Goal: Communication & Community: Answer question/provide support

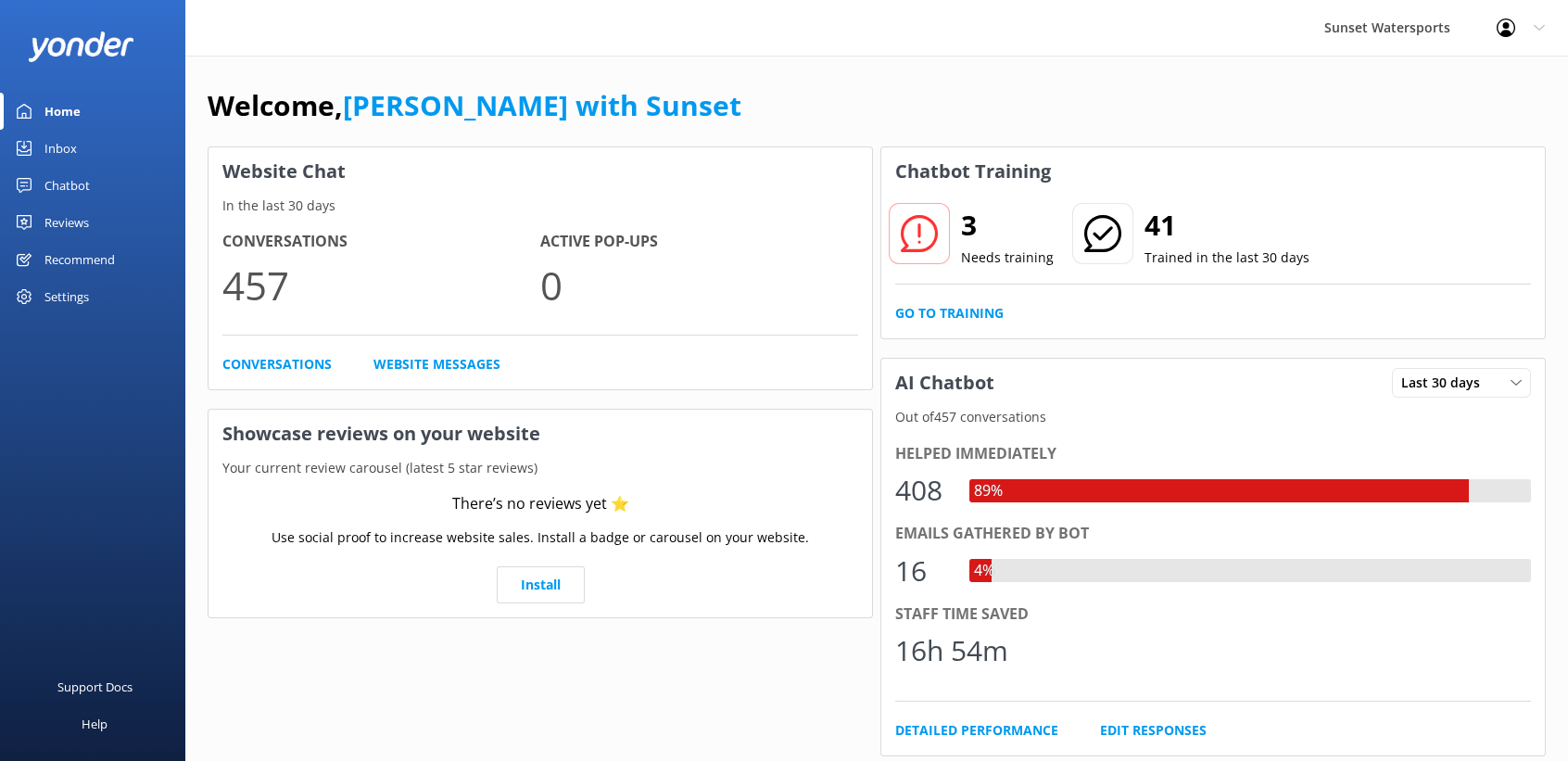
click at [67, 149] on div "Inbox" at bounding box center [61, 148] width 32 height 37
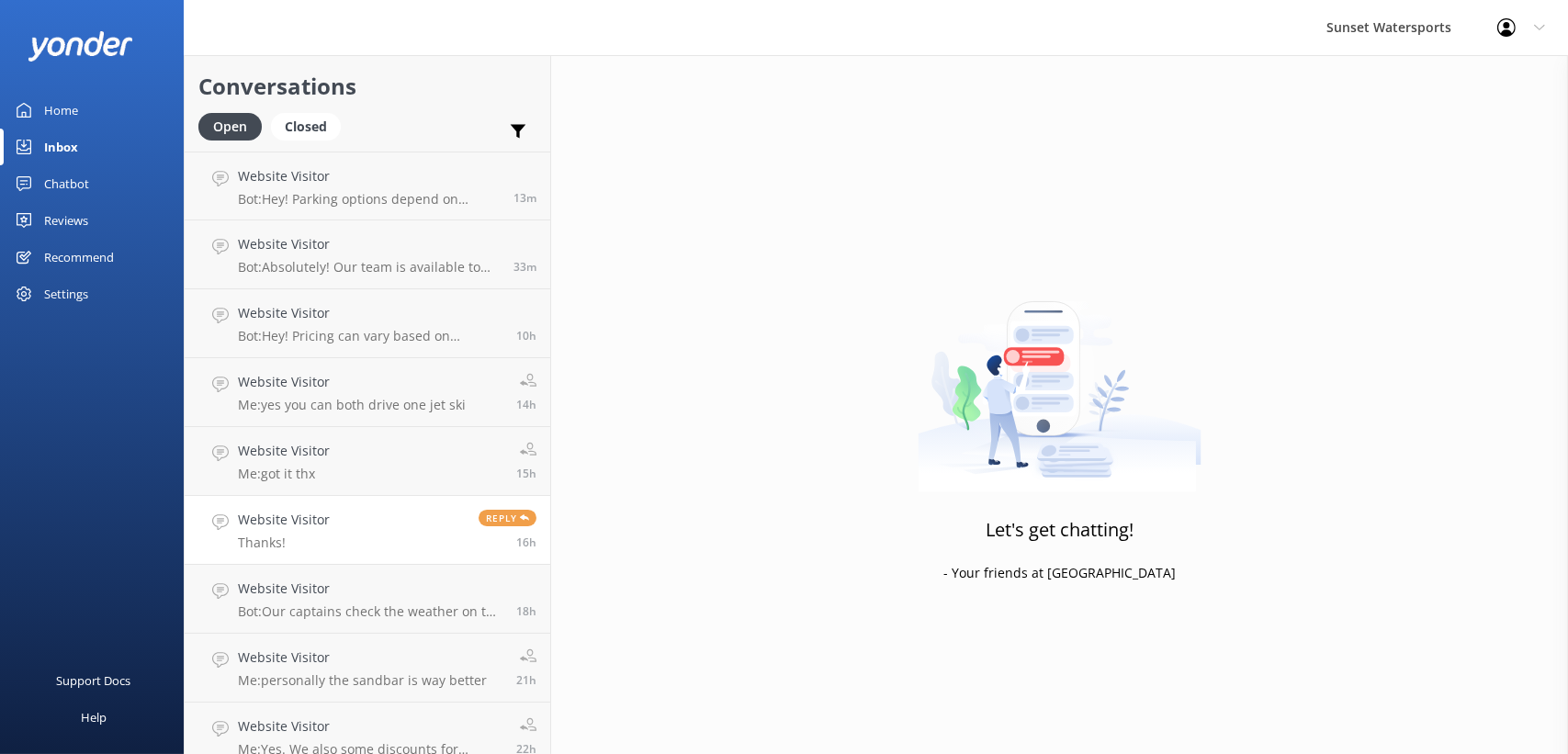
click at [373, 531] on link "Website Visitor Thanks! Reply 16h" at bounding box center [367, 530] width 365 height 69
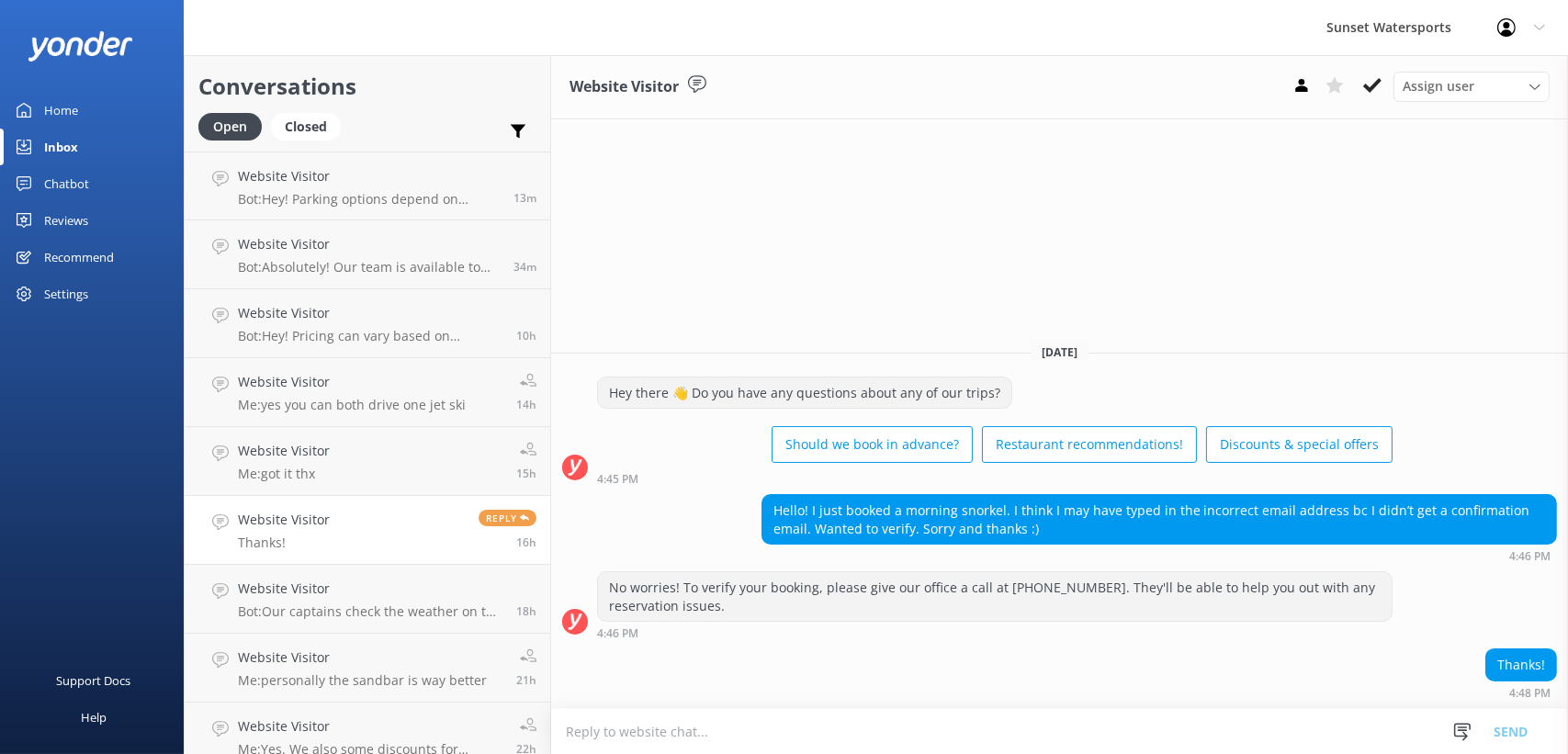
scroll to position [86, 0]
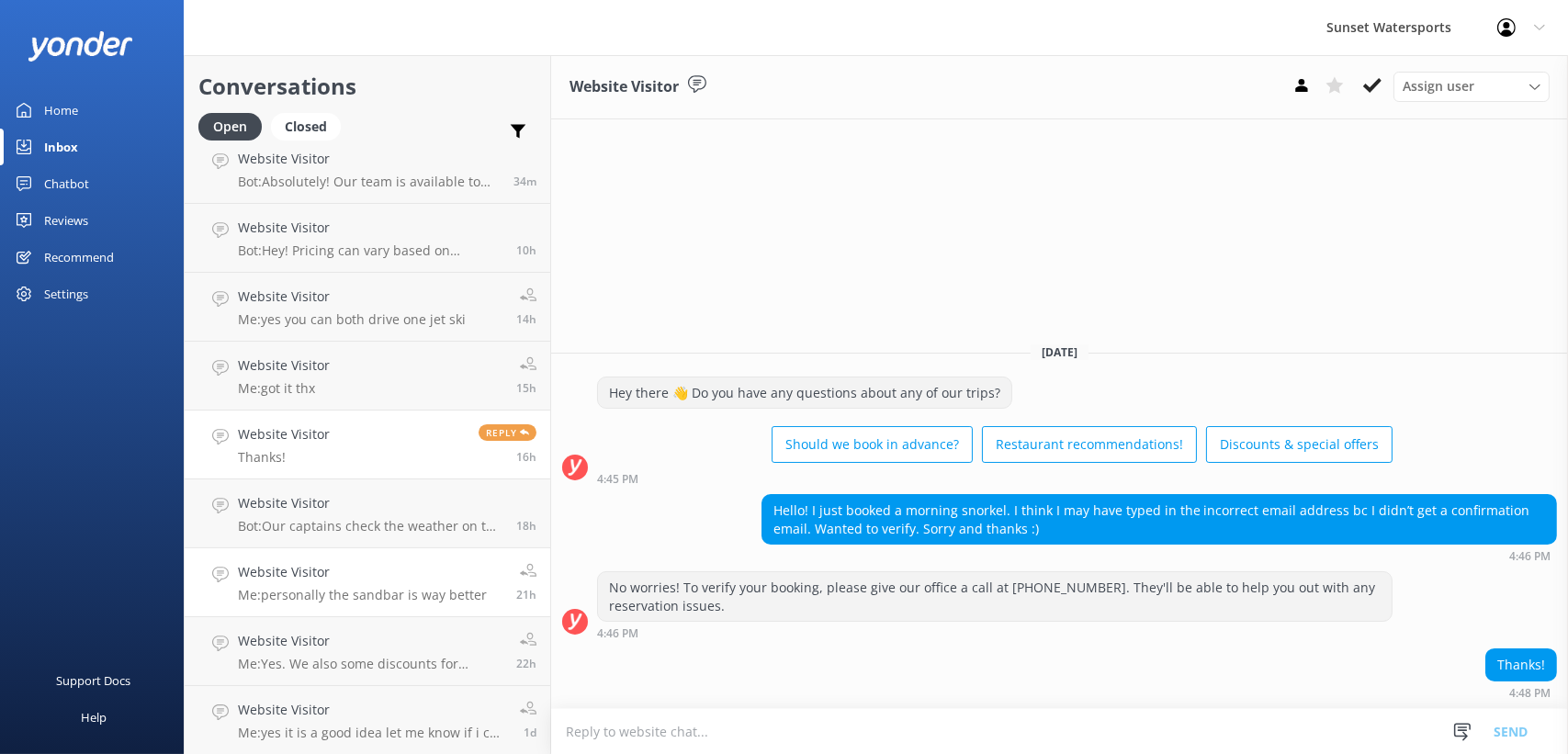
click at [366, 571] on h4 "Website Visitor" at bounding box center [363, 571] width 249 height 20
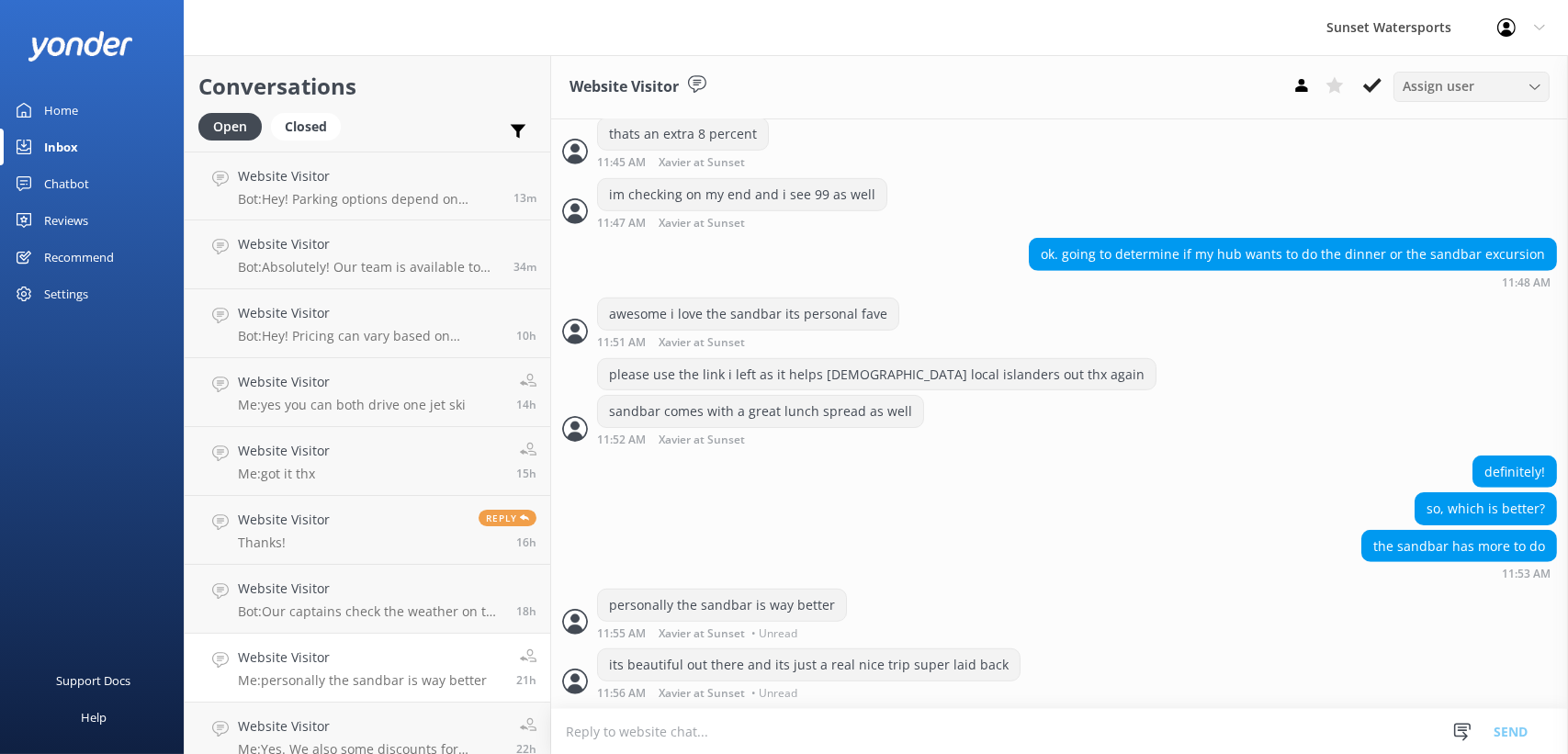
click at [1416, 90] on span "Assign user" at bounding box center [1438, 86] width 72 height 20
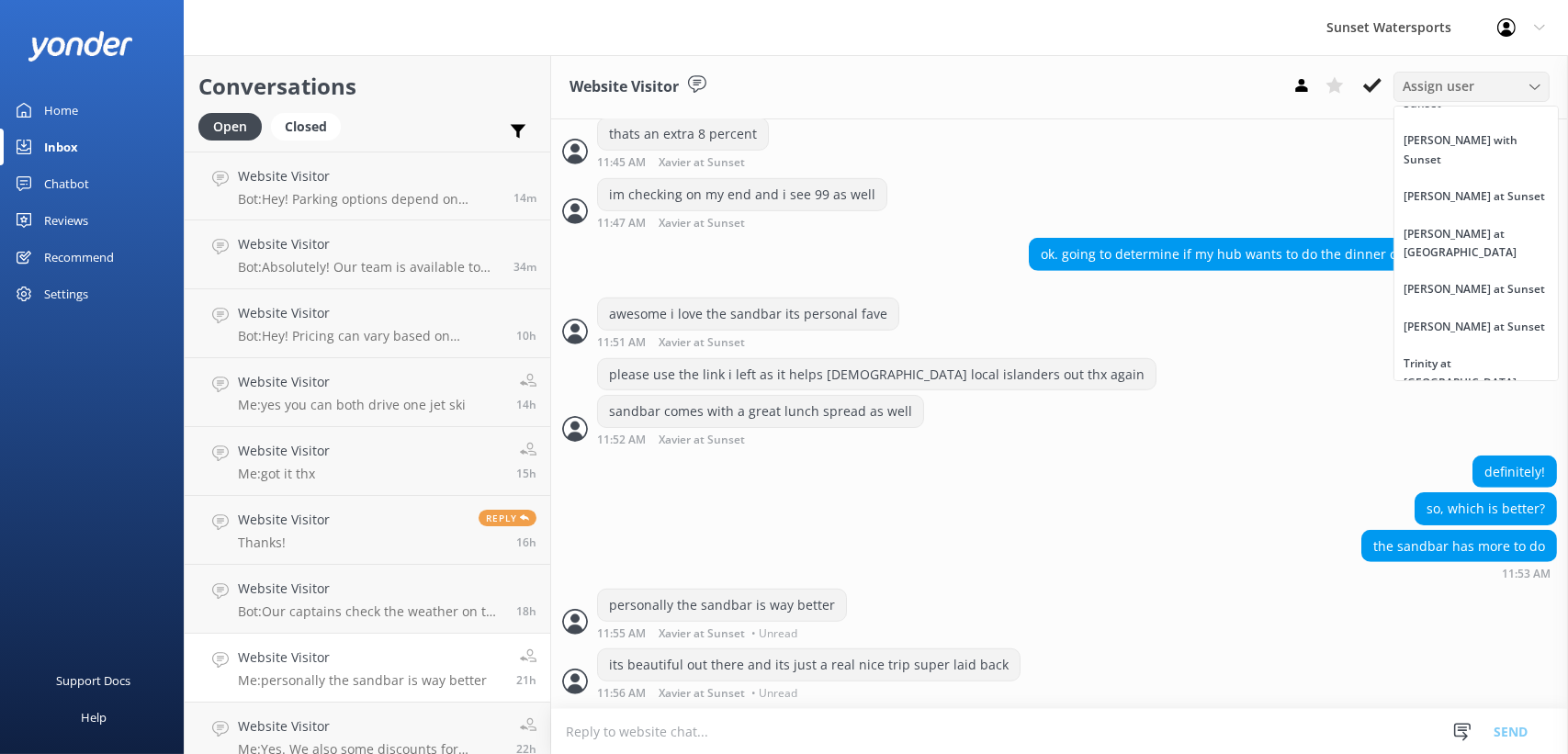
scroll to position [239, 0]
click at [1485, 490] on div "[PERSON_NAME] at [GEOGRAPHIC_DATA]" at bounding box center [1476, 509] width 145 height 38
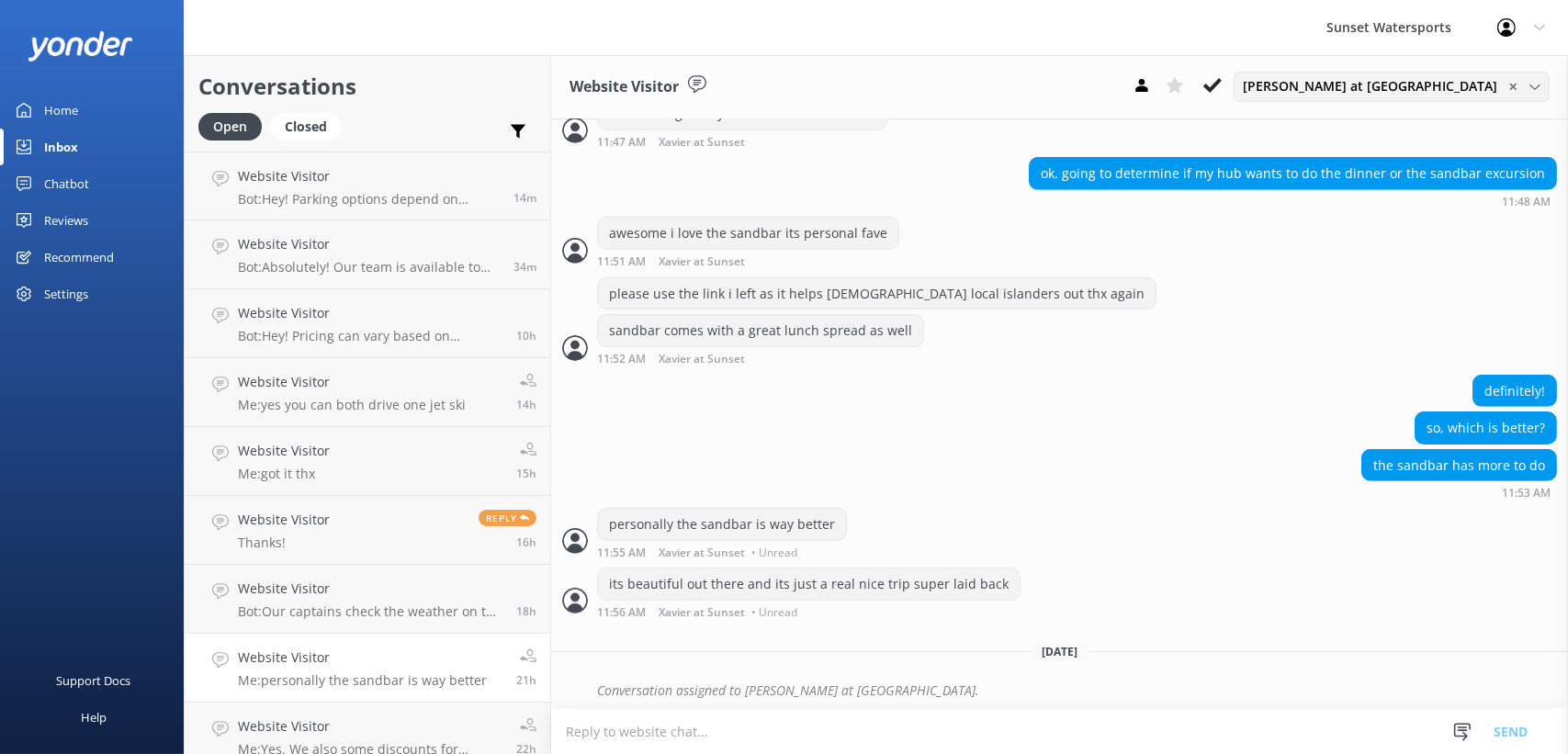
scroll to position [1830, 0]
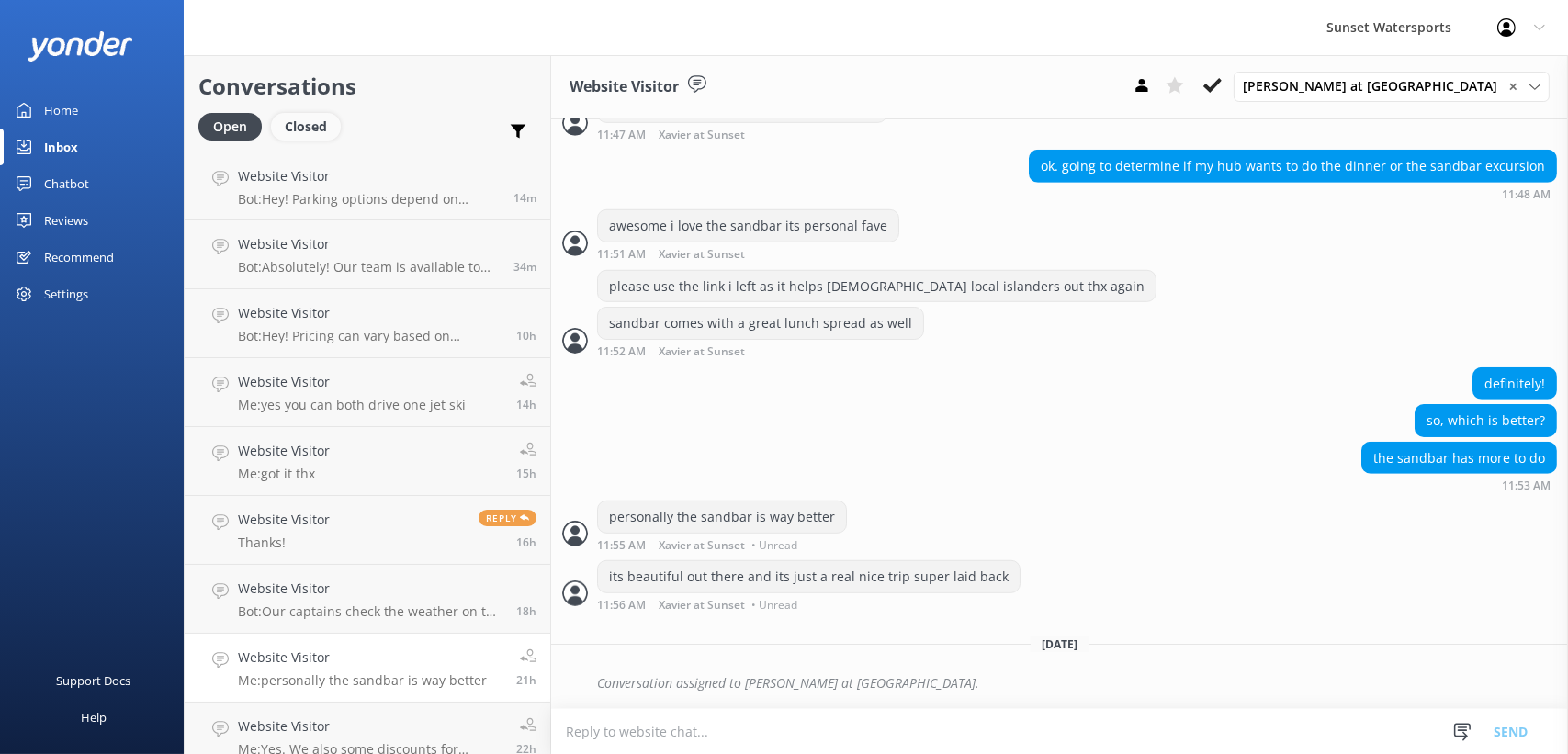
click at [315, 129] on div "Closed" at bounding box center [306, 126] width 70 height 27
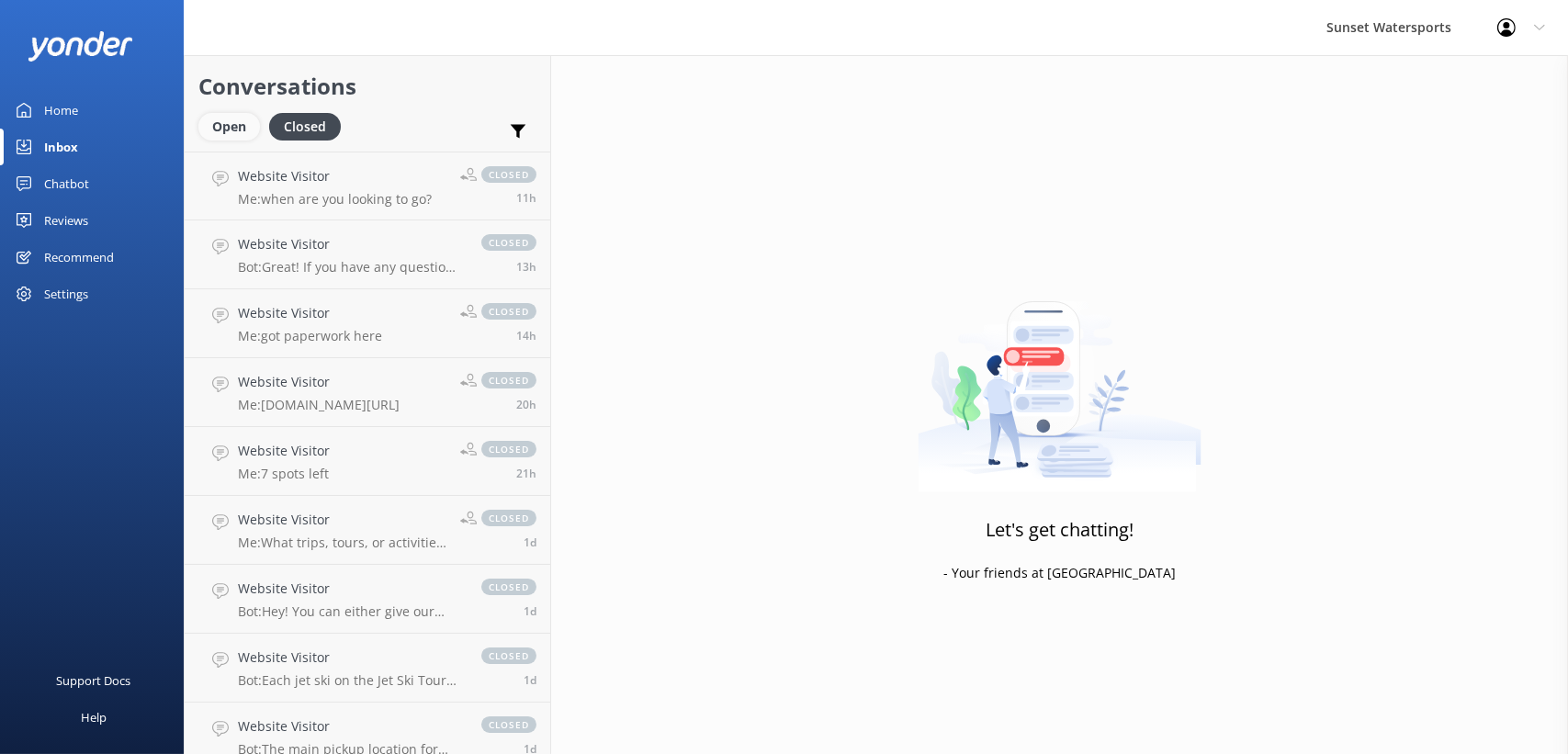
click at [230, 124] on div "Open" at bounding box center [229, 126] width 61 height 27
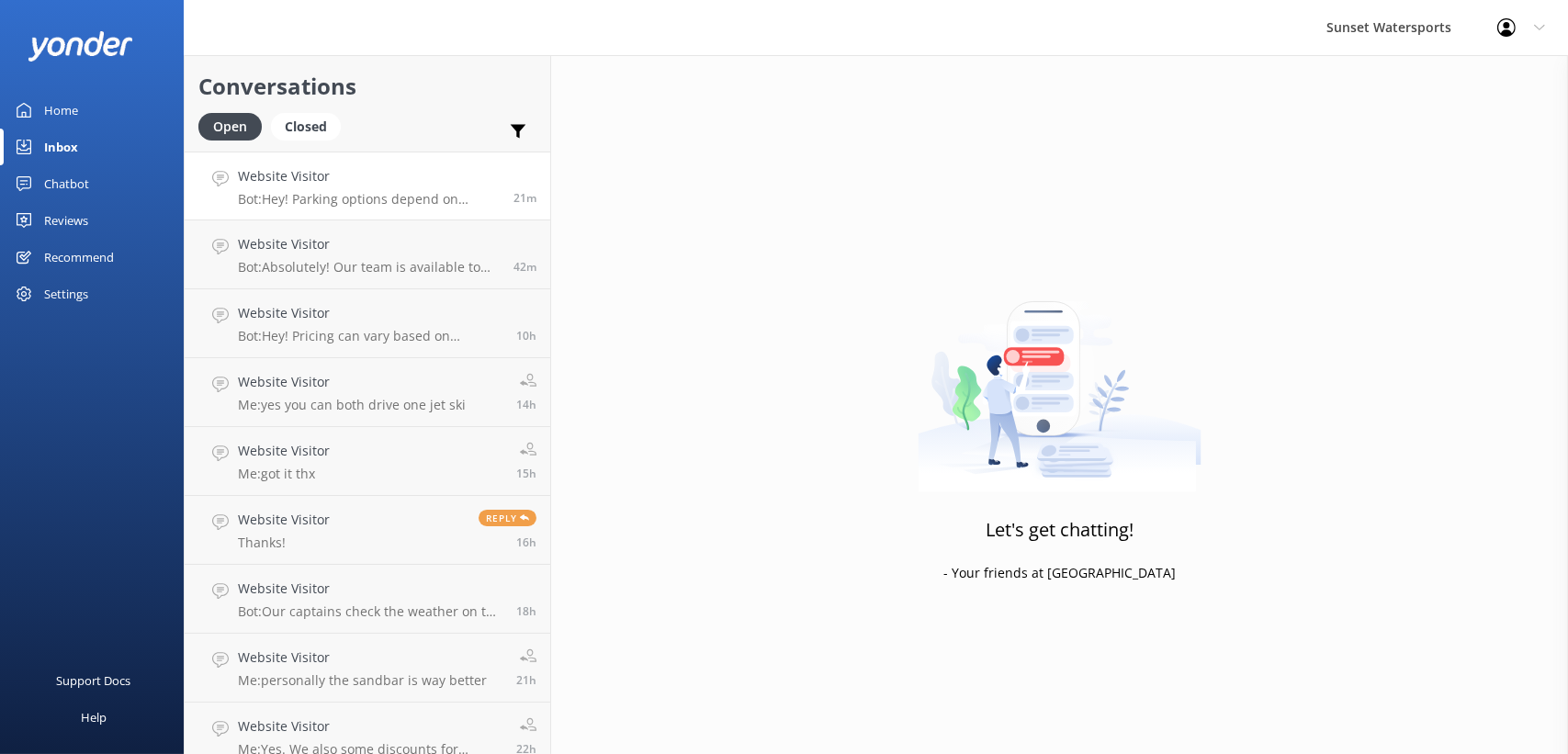
click at [375, 187] on div "Website Visitor Bot: Hey! Parking options depend on where you're headed. For to…" at bounding box center [369, 185] width 262 height 40
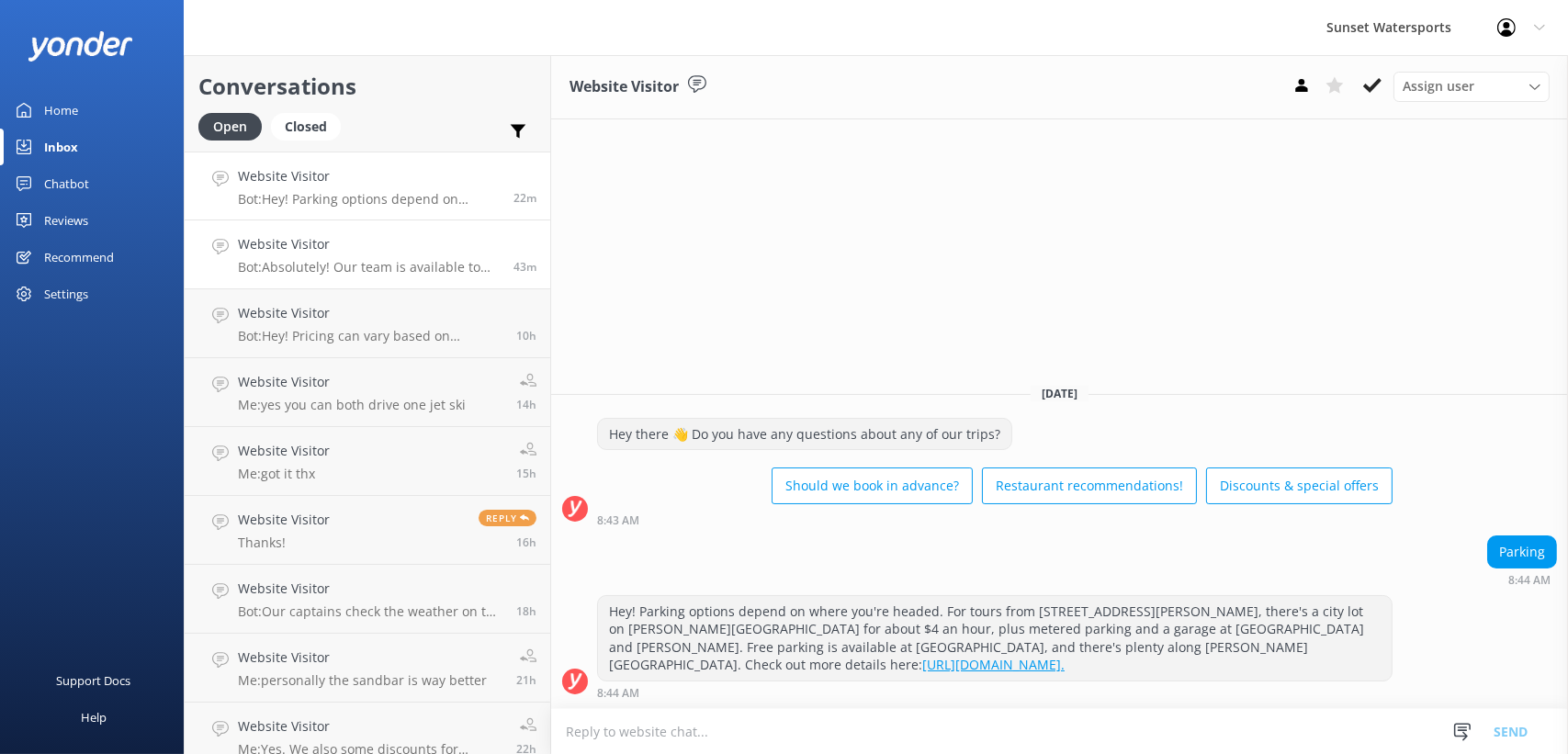
click at [392, 259] on p "Bot: Absolutely! Our team is available to chat from 8am to 8pm. You can also gi…" at bounding box center [369, 267] width 262 height 17
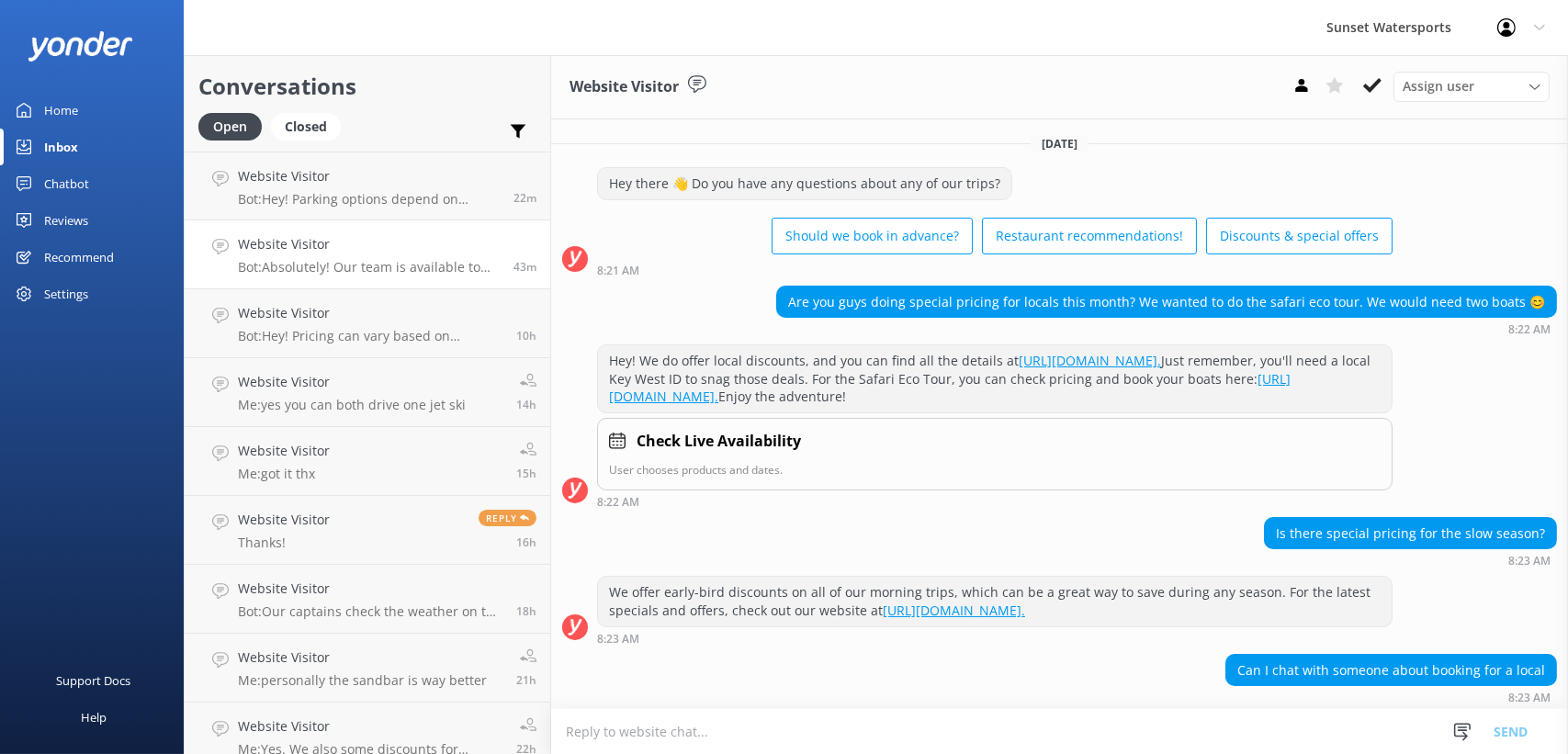
scroll to position [133, 0]
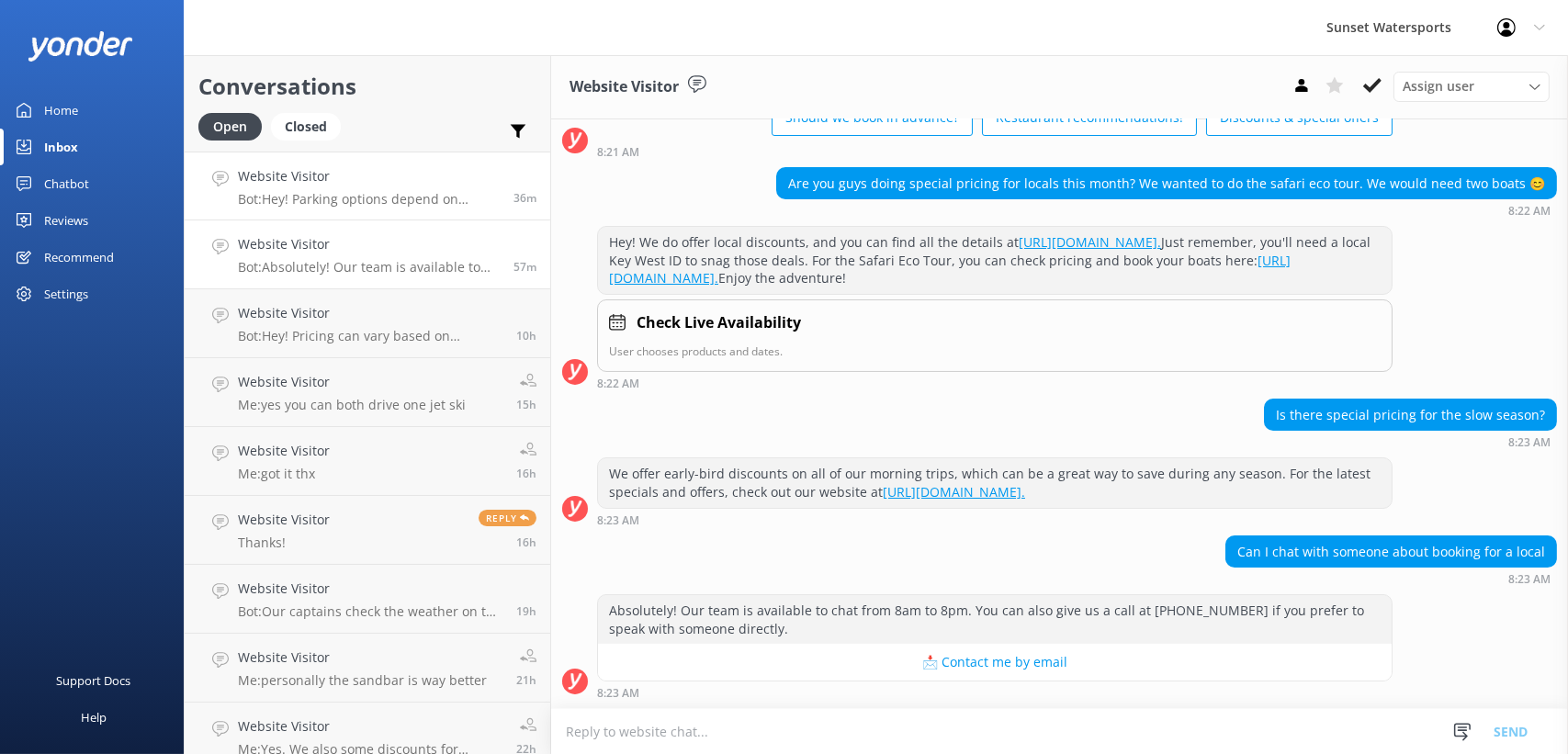
click at [425, 185] on h4 "Website Visitor" at bounding box center [369, 175] width 262 height 20
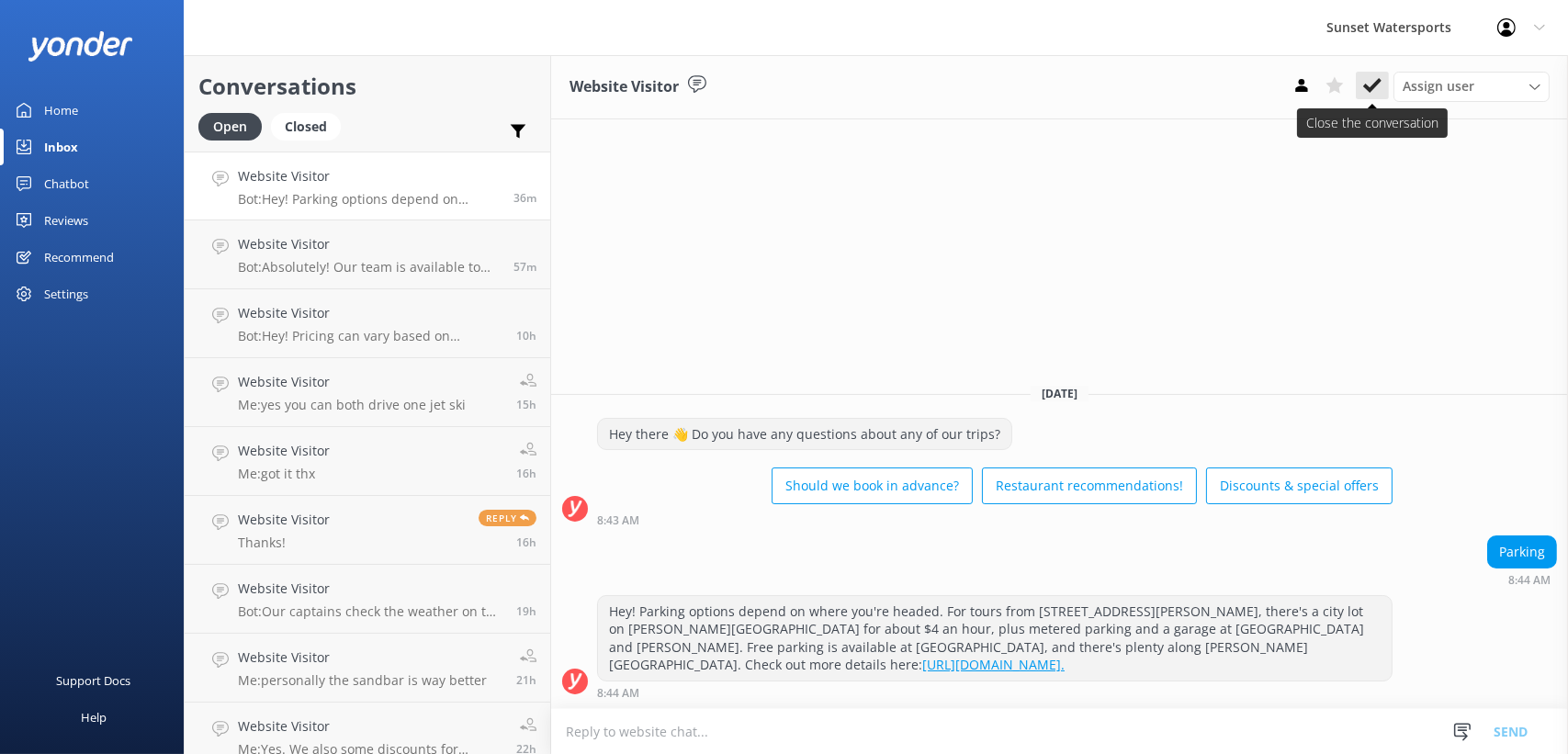
click at [1371, 81] on icon at bounding box center [1372, 86] width 19 height 19
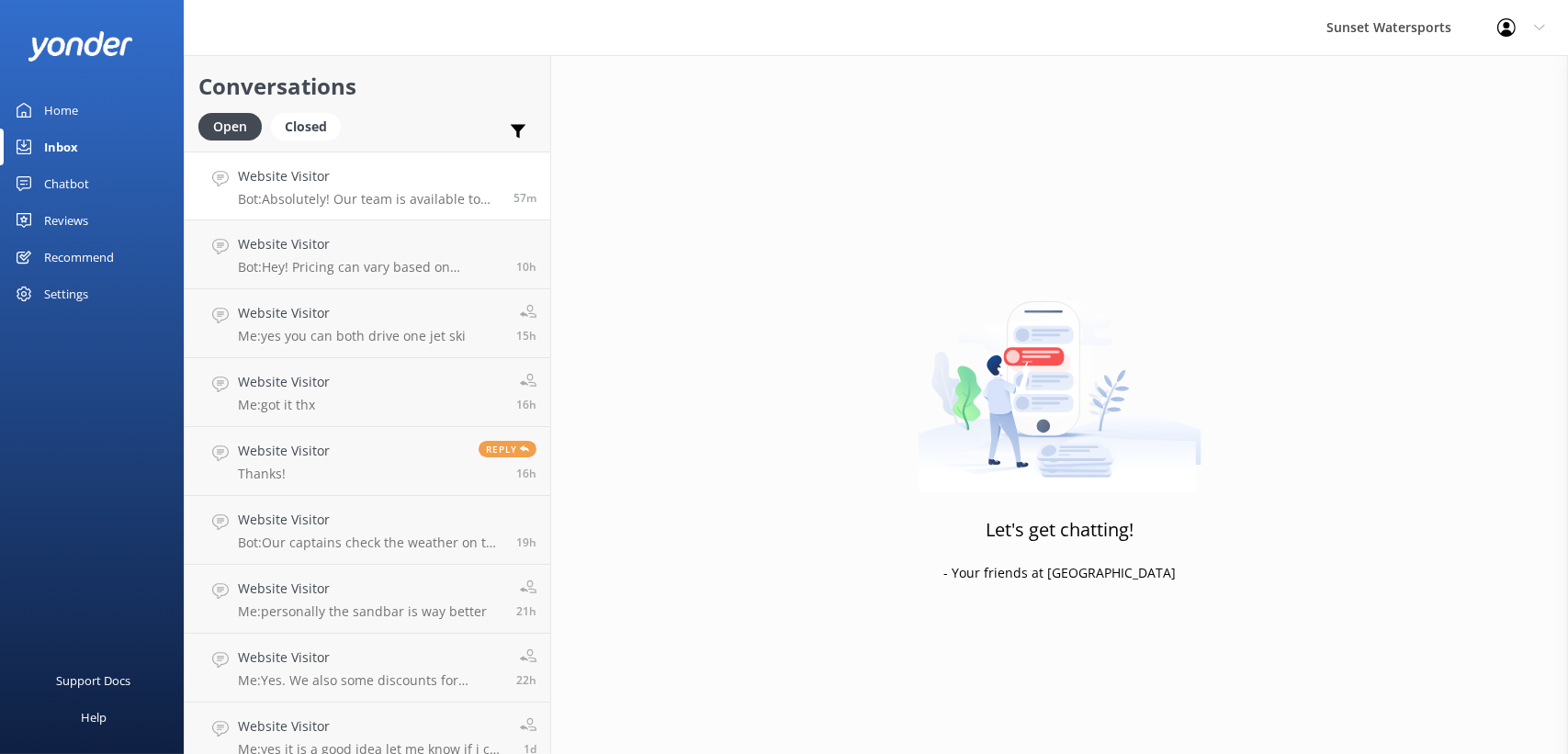
click at [393, 178] on h4 "Website Visitor" at bounding box center [369, 175] width 262 height 20
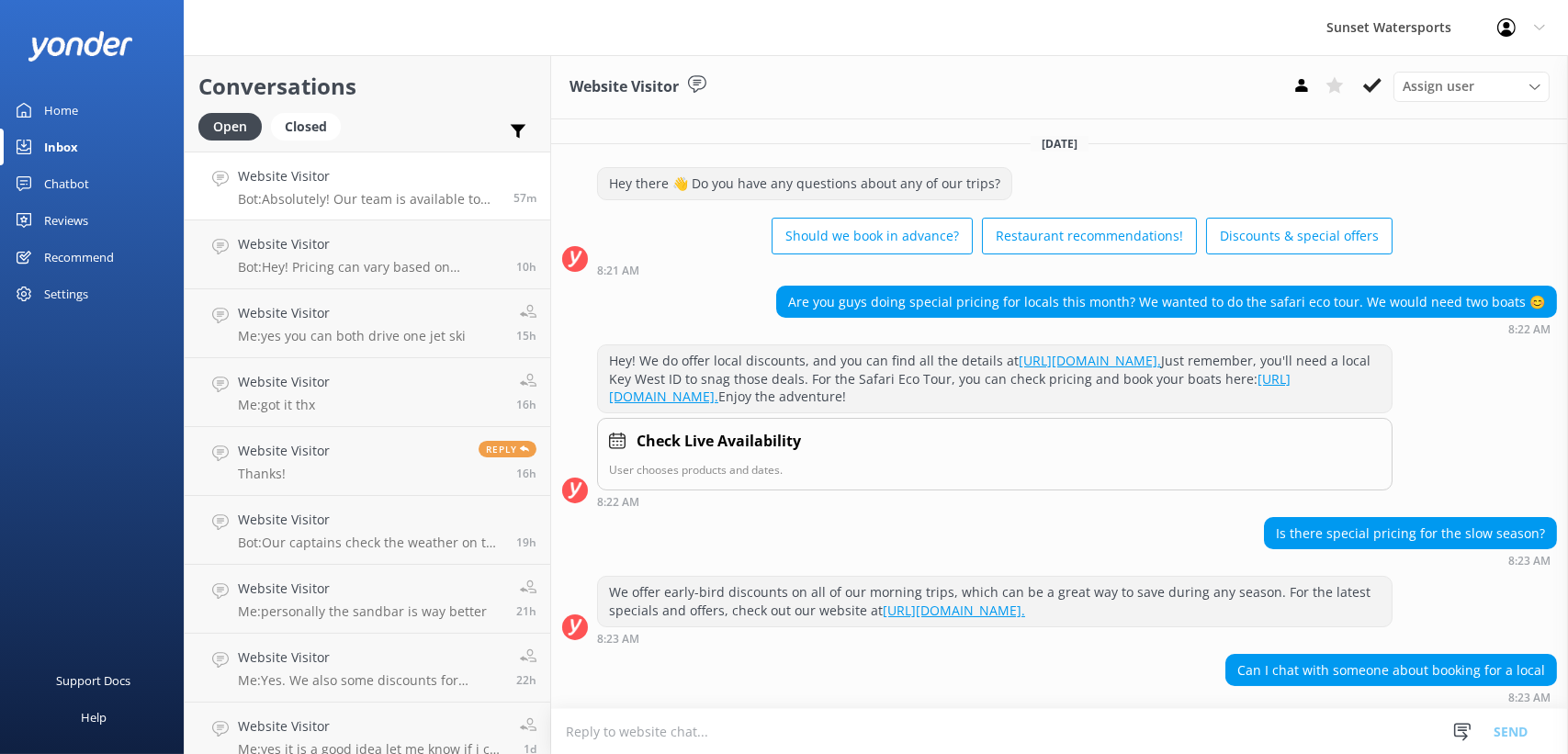
scroll to position [133, 0]
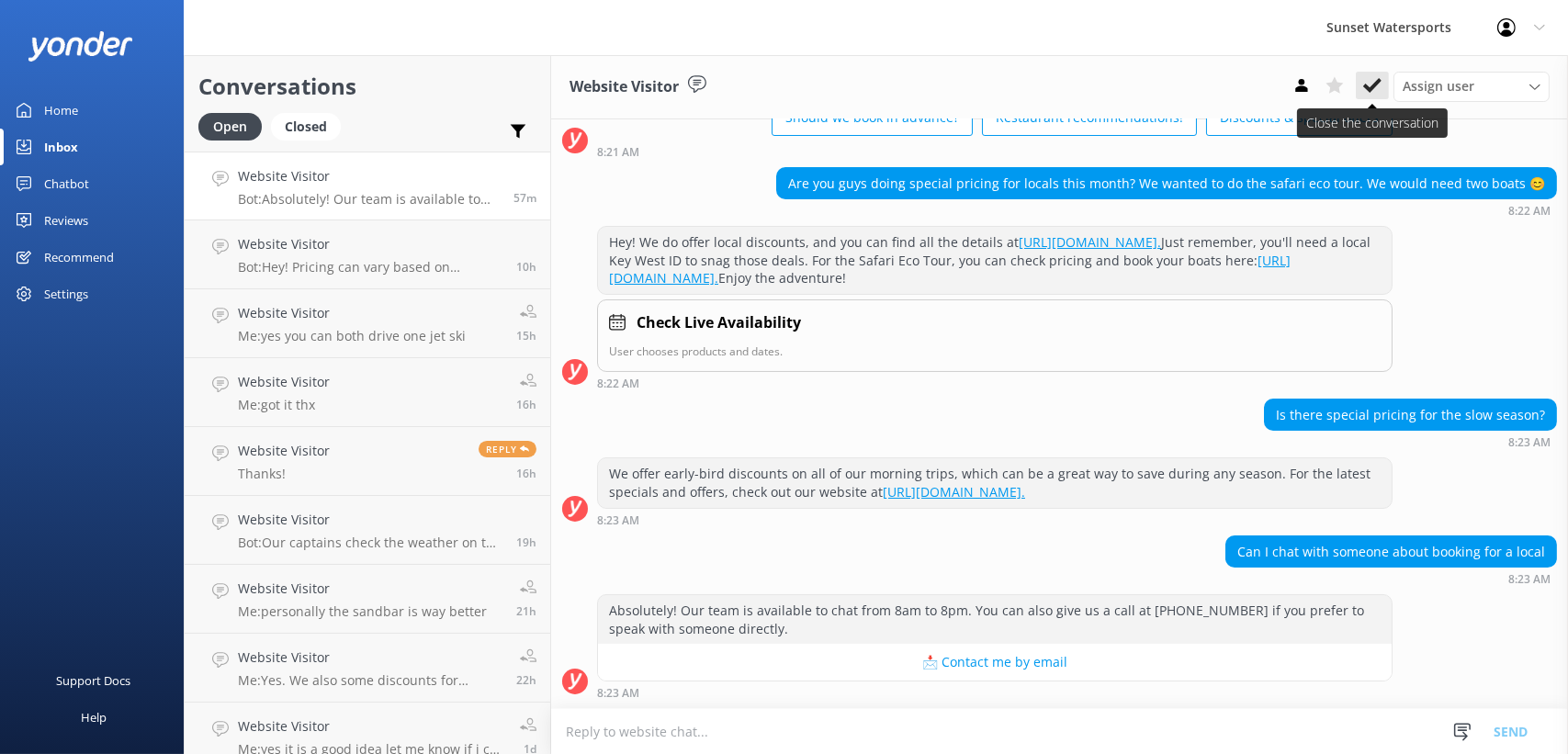
click at [1369, 88] on icon at bounding box center [1372, 86] width 19 height 19
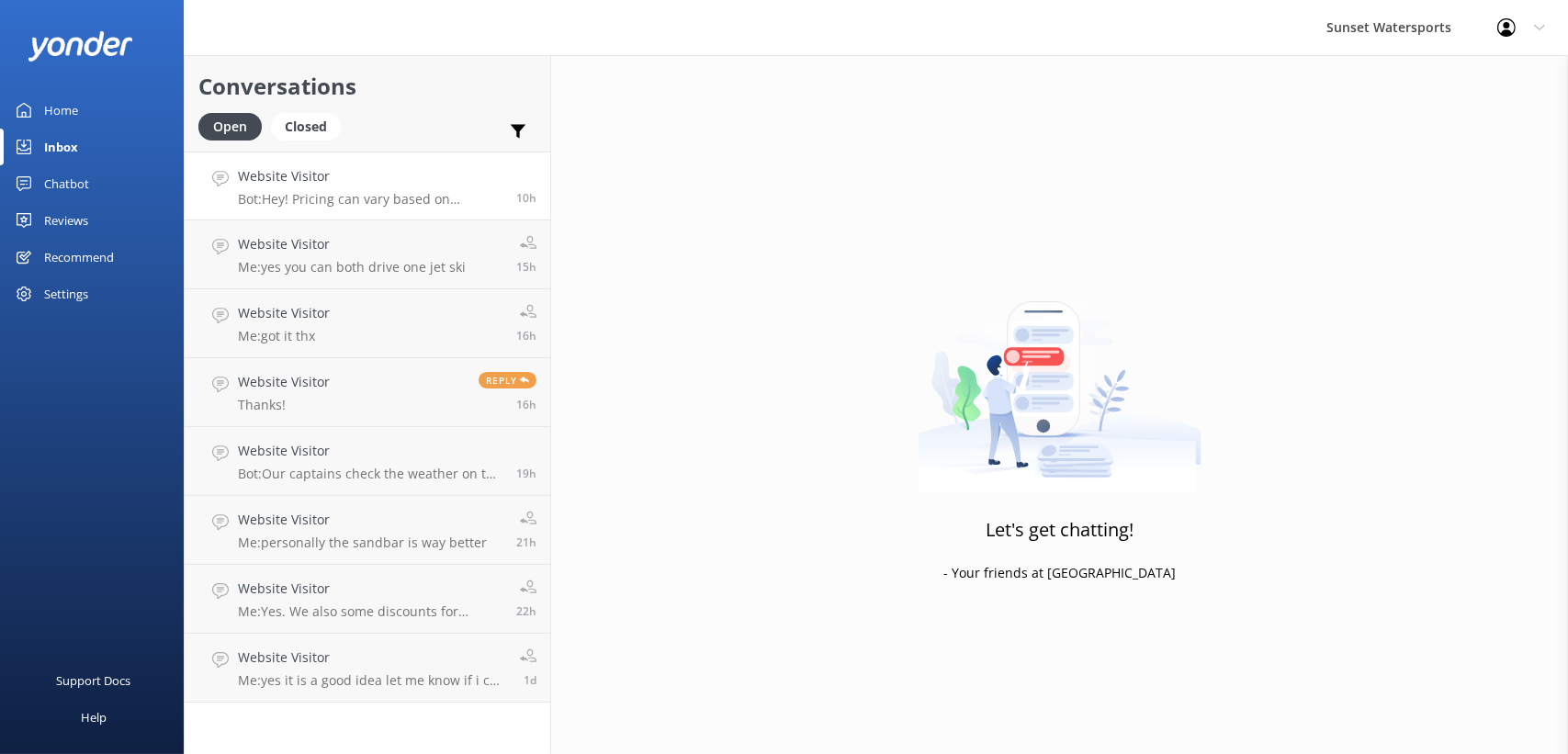
click at [382, 180] on h4 "Website Visitor" at bounding box center [370, 175] width 265 height 20
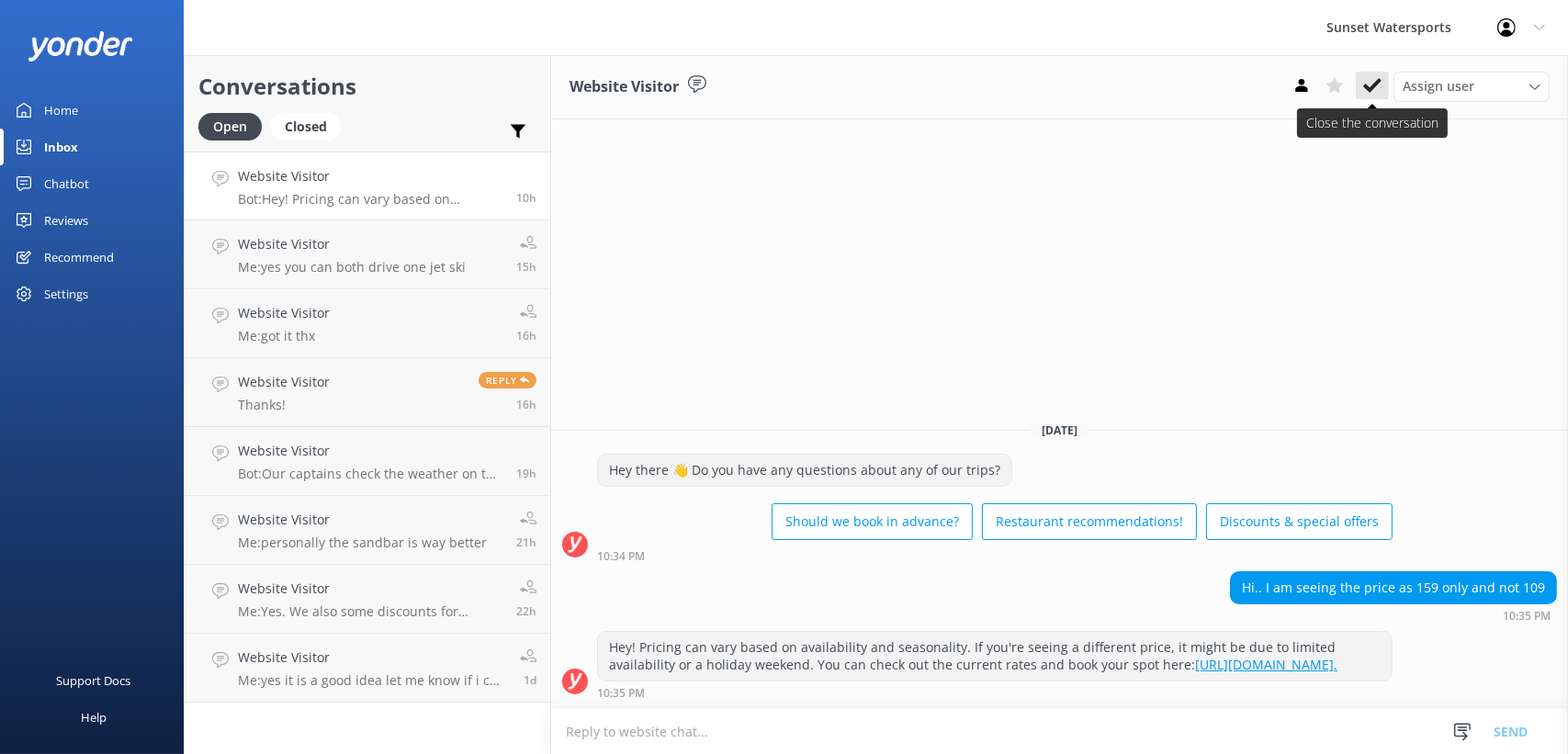
click at [1368, 87] on icon at bounding box center [1372, 86] width 19 height 19
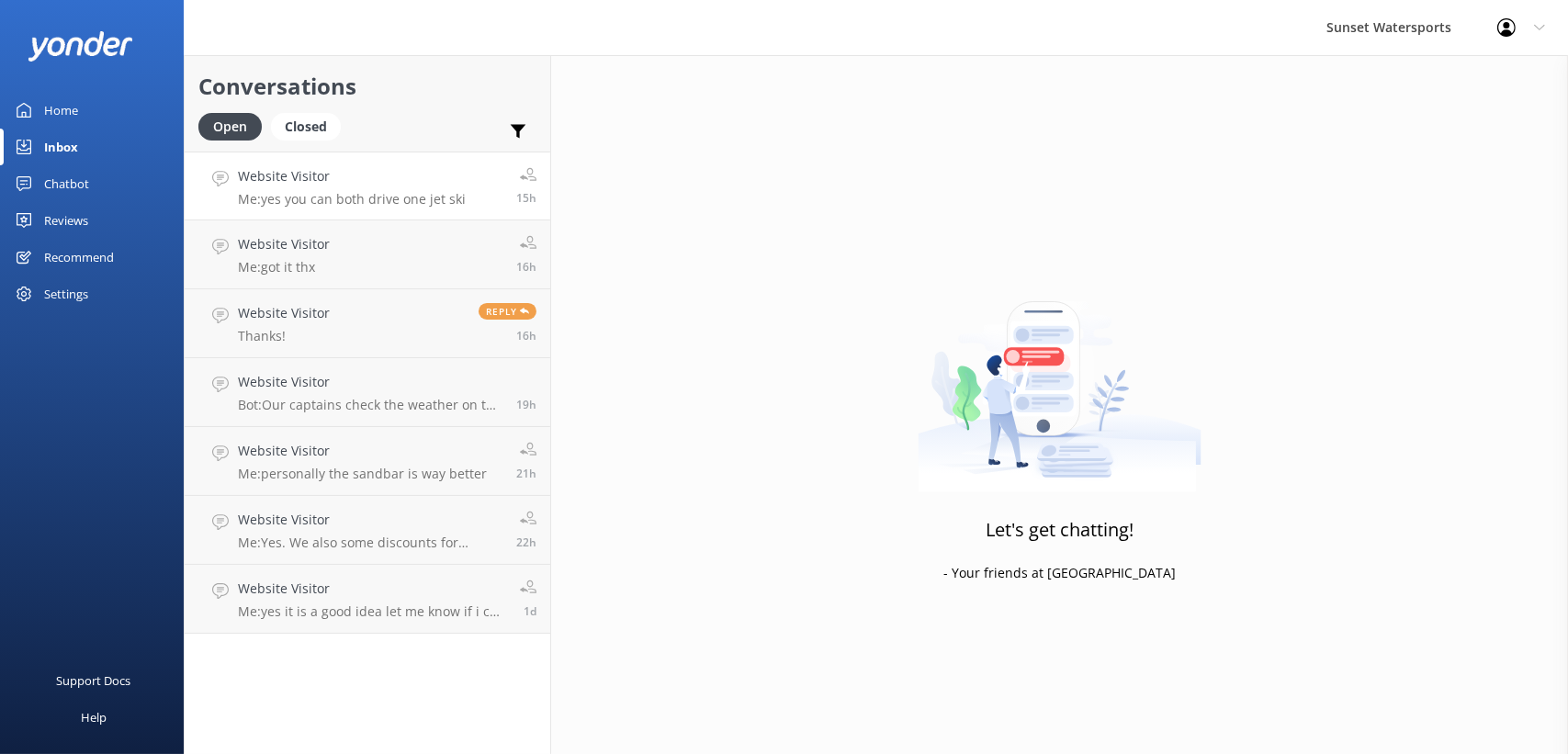
click at [371, 175] on h4 "Website Visitor" at bounding box center [352, 175] width 228 height 20
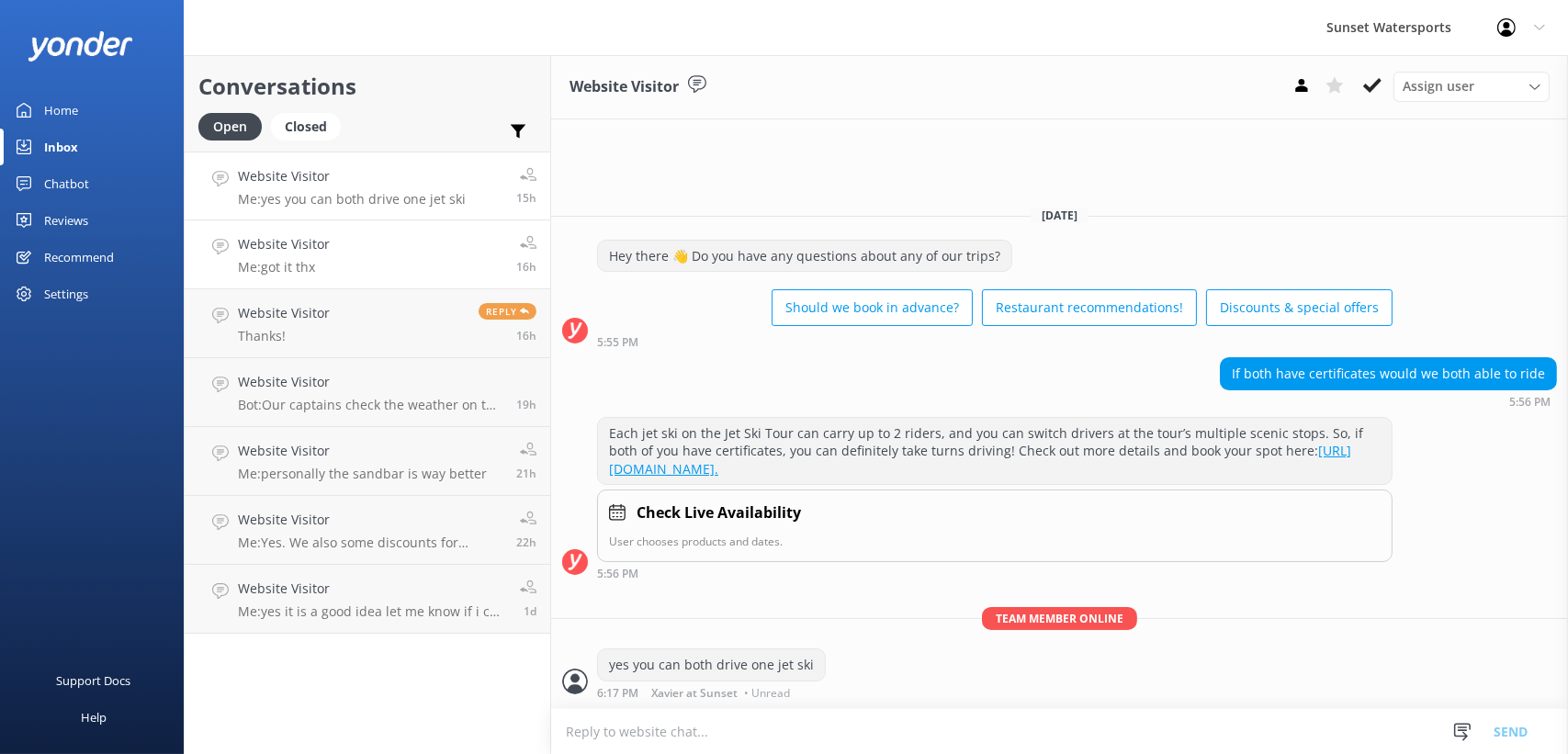
click at [378, 246] on link "Website Visitor Me: got it thx 16h" at bounding box center [367, 254] width 365 height 69
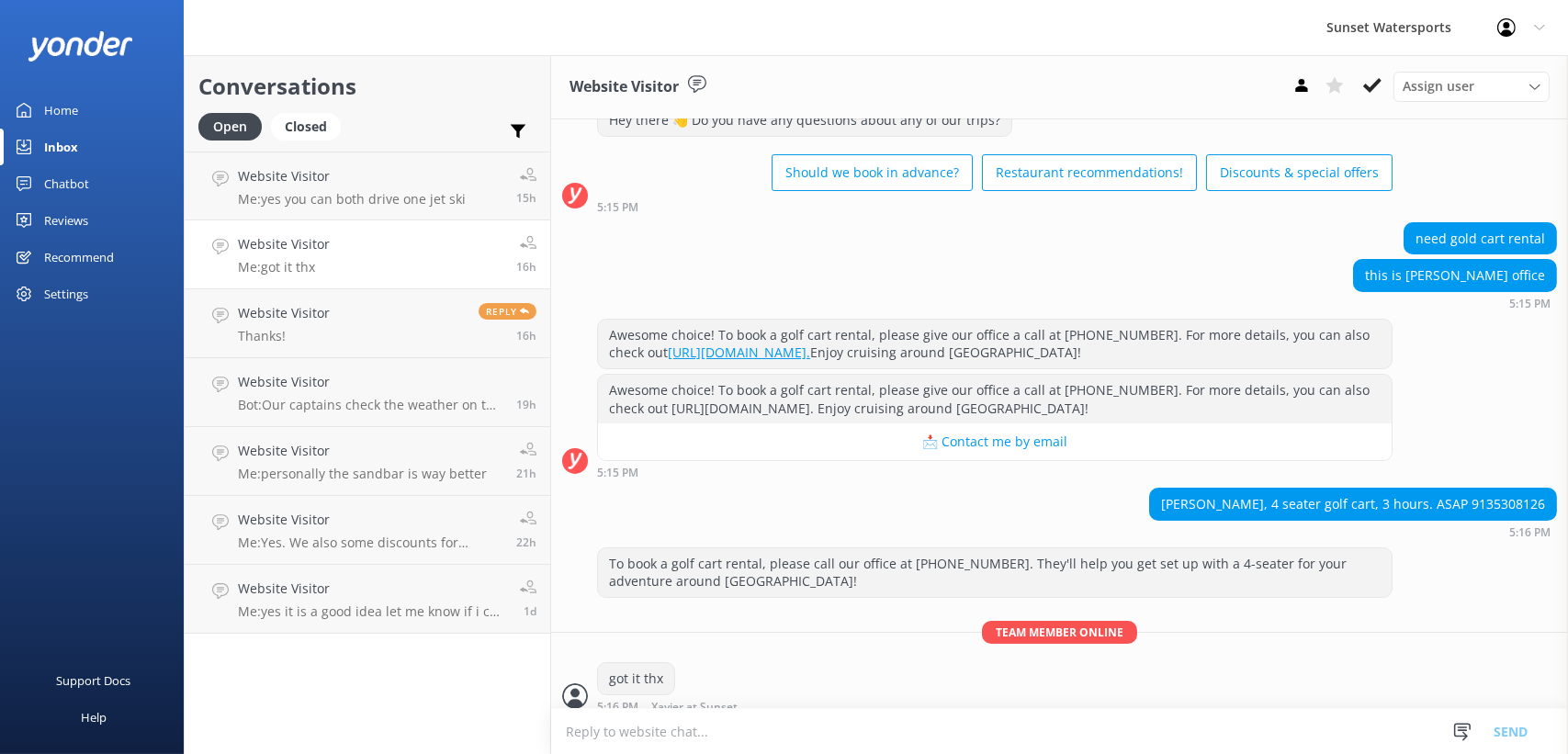
scroll to position [74, 0]
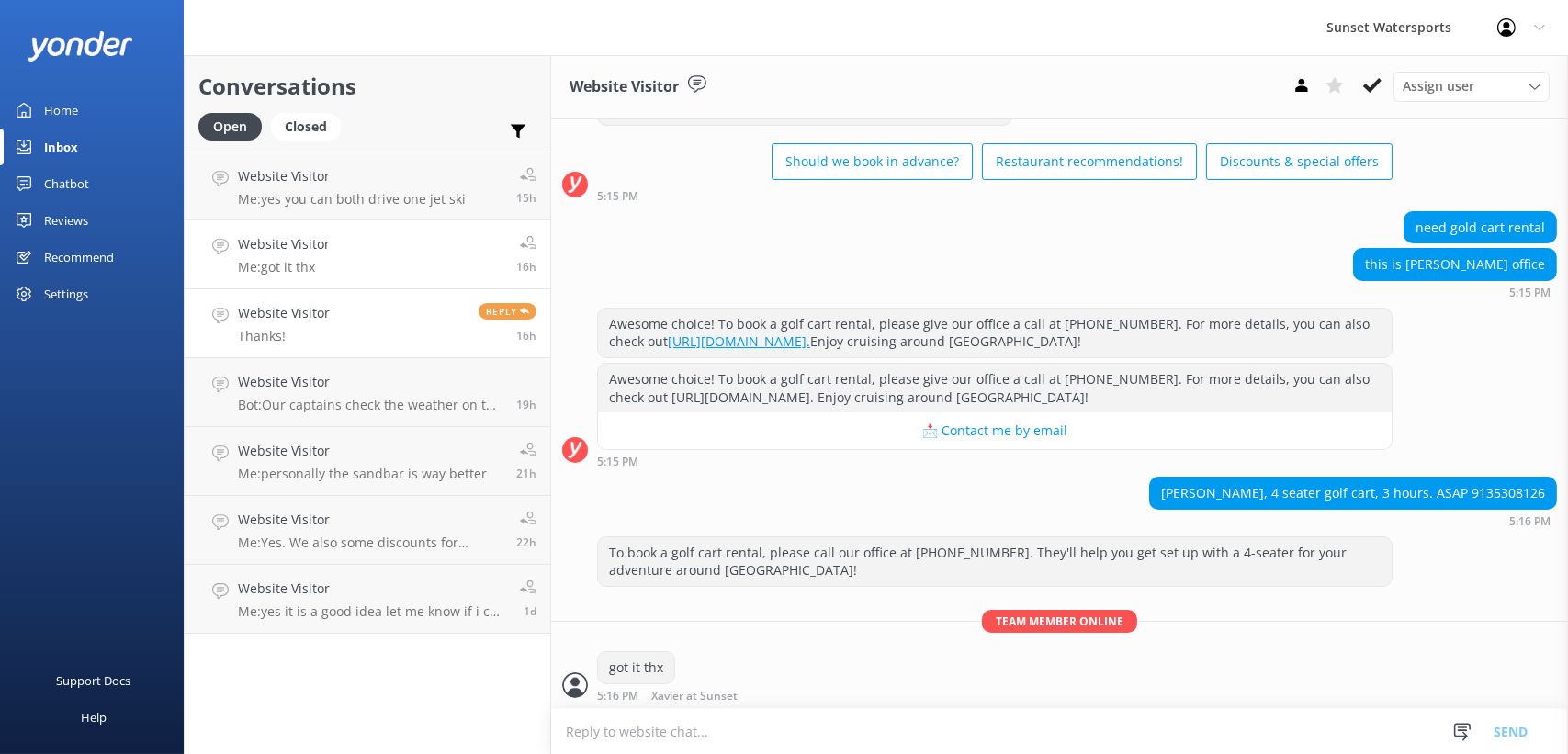
click at [368, 313] on link "Website Visitor Thanks! Reply 16h" at bounding box center [367, 323] width 365 height 69
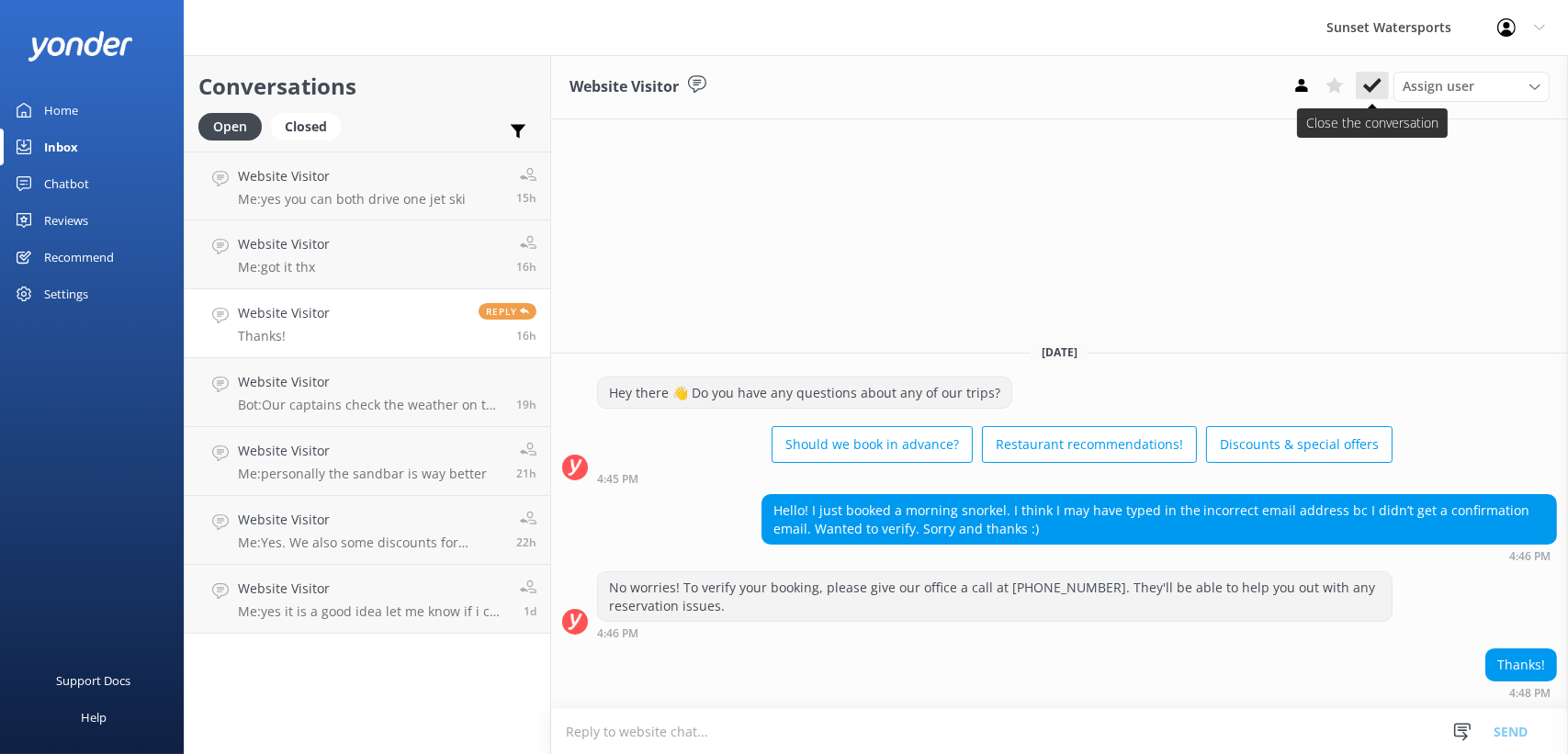
click at [1364, 87] on use at bounding box center [1372, 86] width 19 height 15
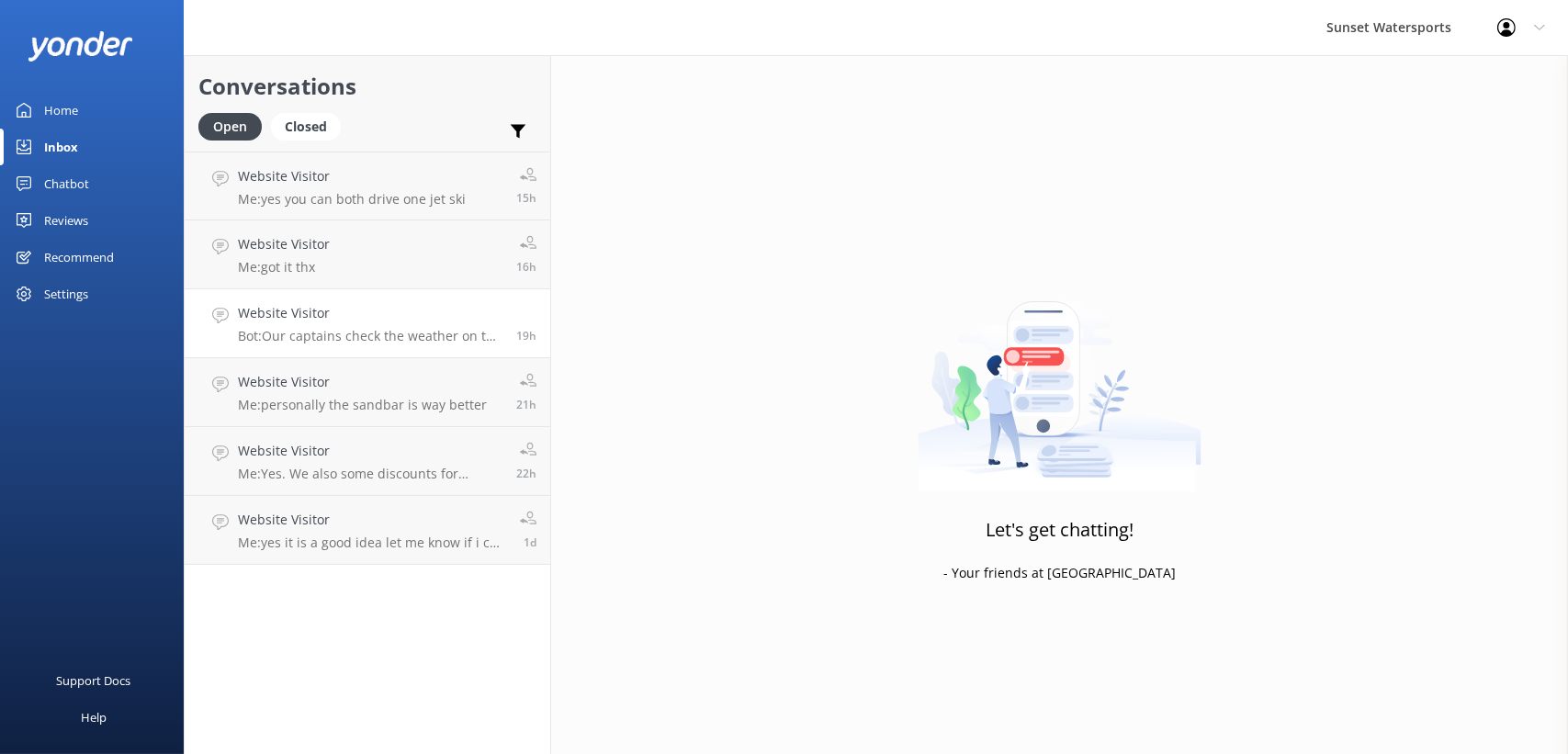
click at [380, 319] on h4 "Website Visitor" at bounding box center [370, 313] width 265 height 20
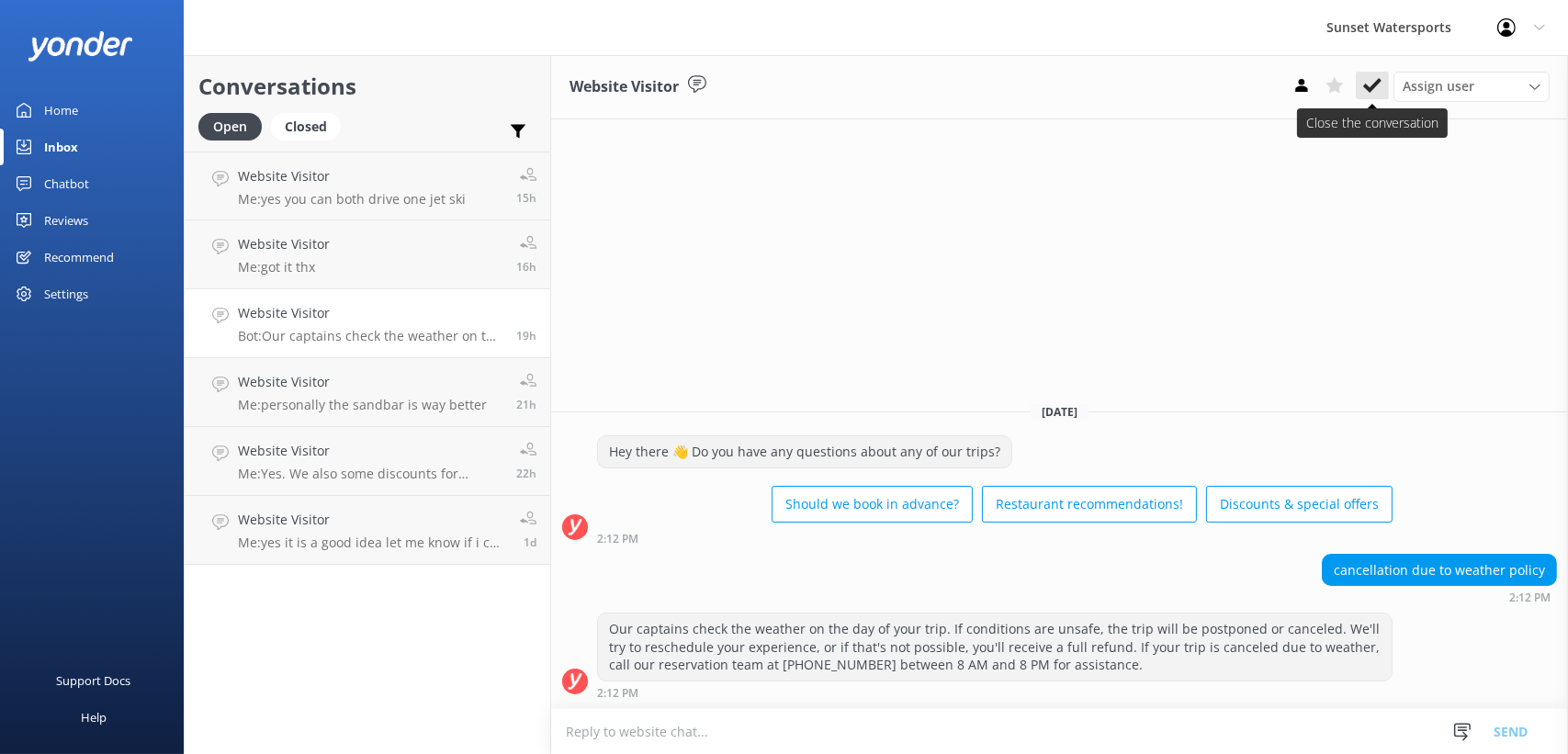
click at [1370, 88] on use at bounding box center [1372, 86] width 19 height 15
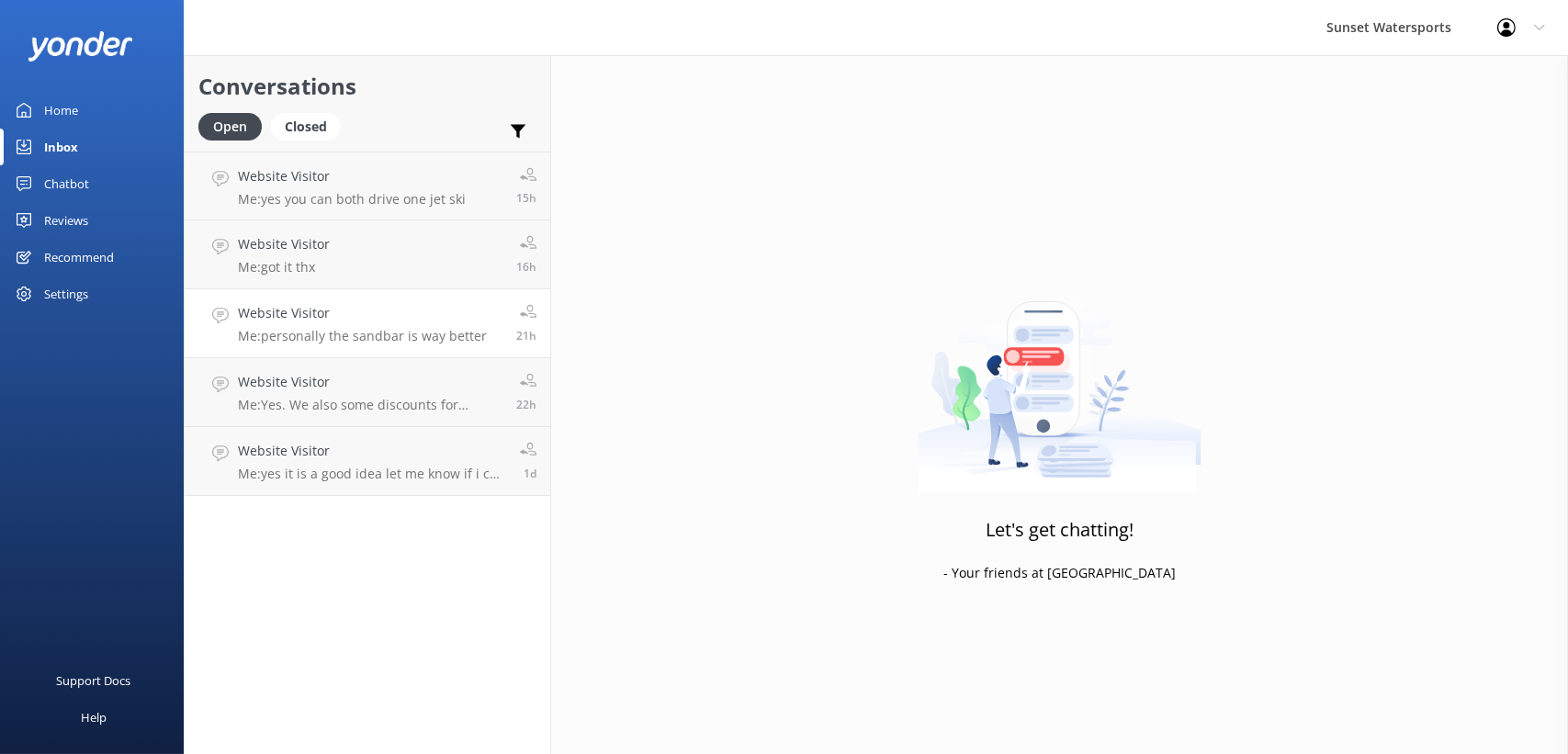
click at [387, 316] on h4 "Website Visitor" at bounding box center [363, 313] width 249 height 20
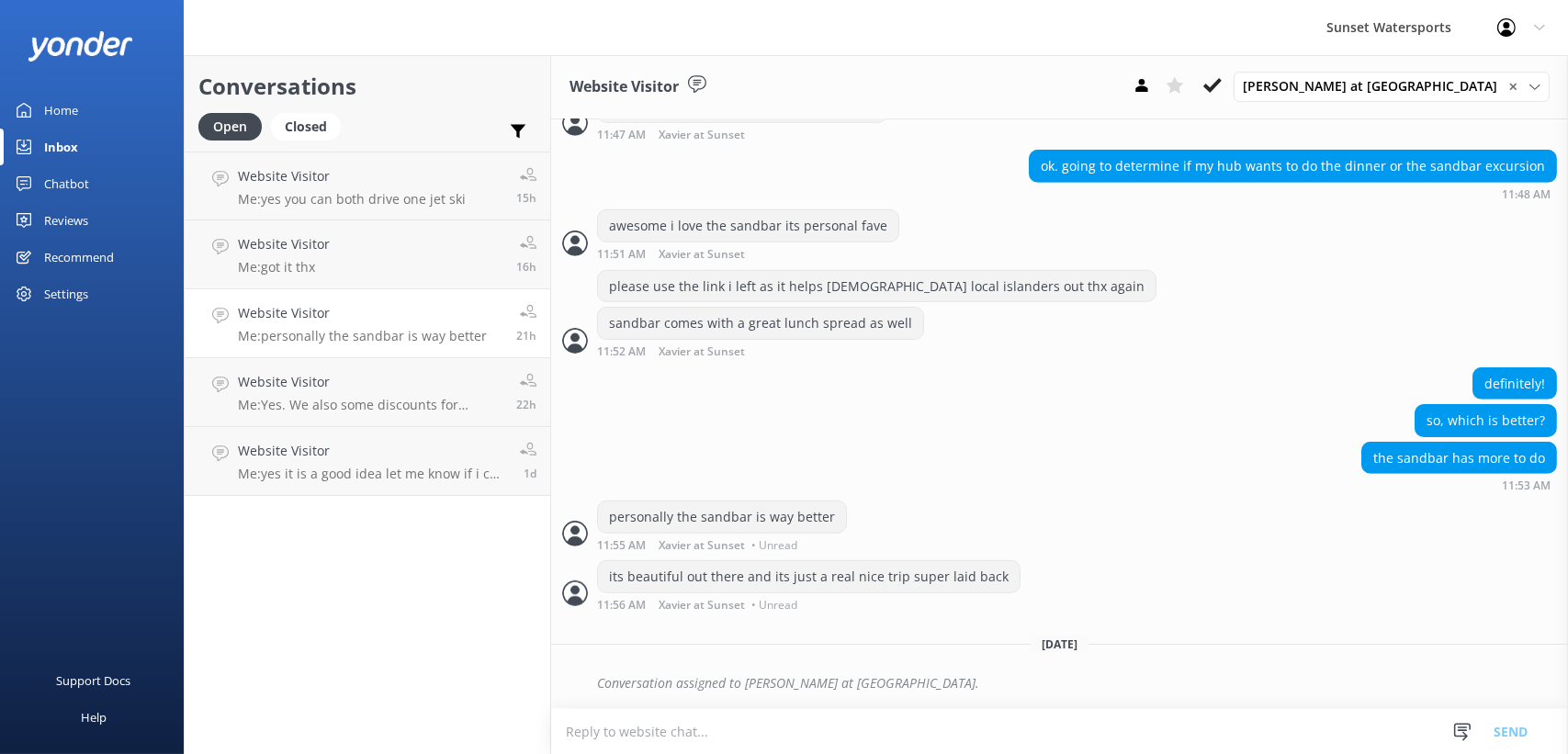
scroll to position [1830, 0]
click at [376, 393] on div "Website Visitor Me: Yes. We also some discounts for September. When will you be…" at bounding box center [370, 392] width 265 height 40
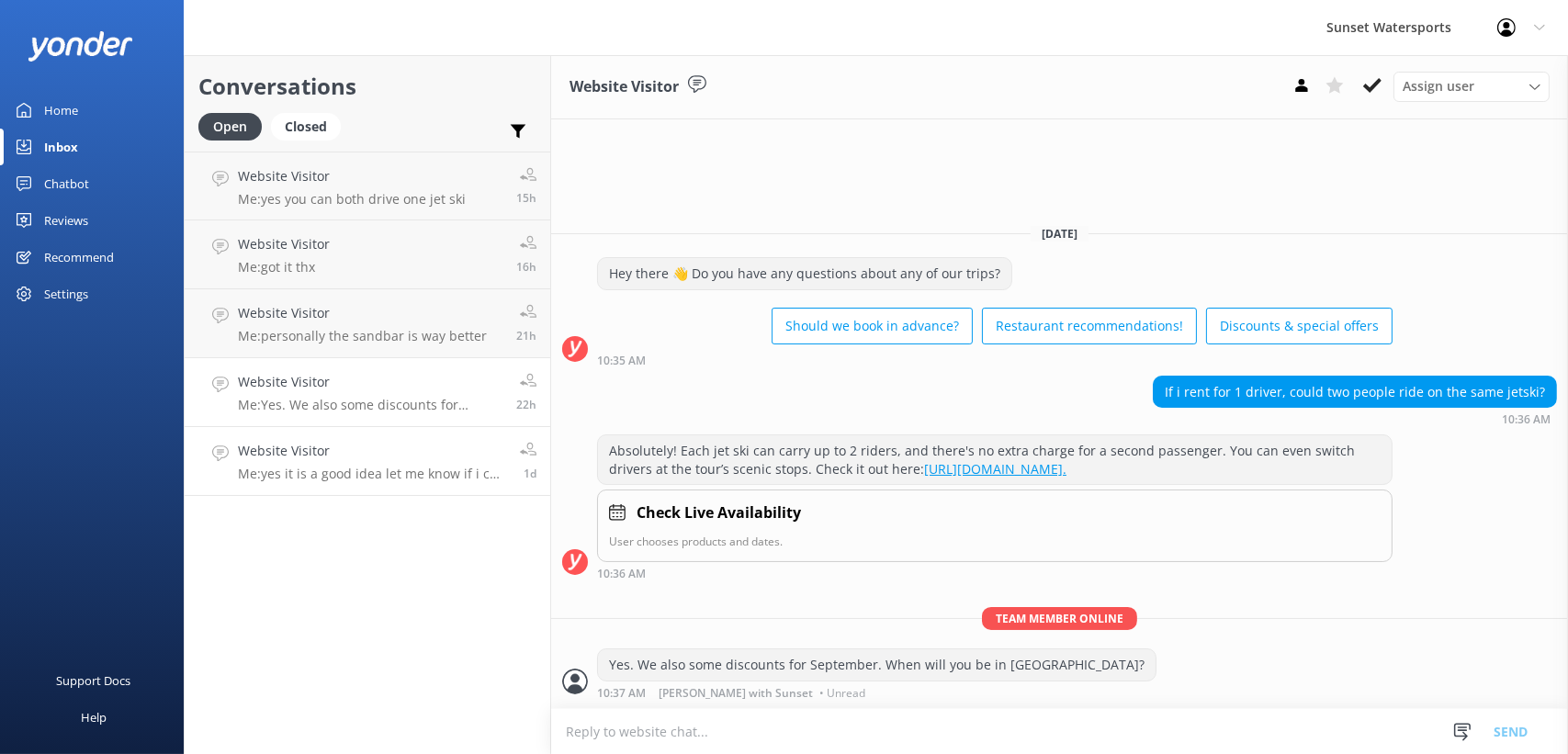
click at [370, 460] on h4 "Website Visitor" at bounding box center [372, 450] width 268 height 20
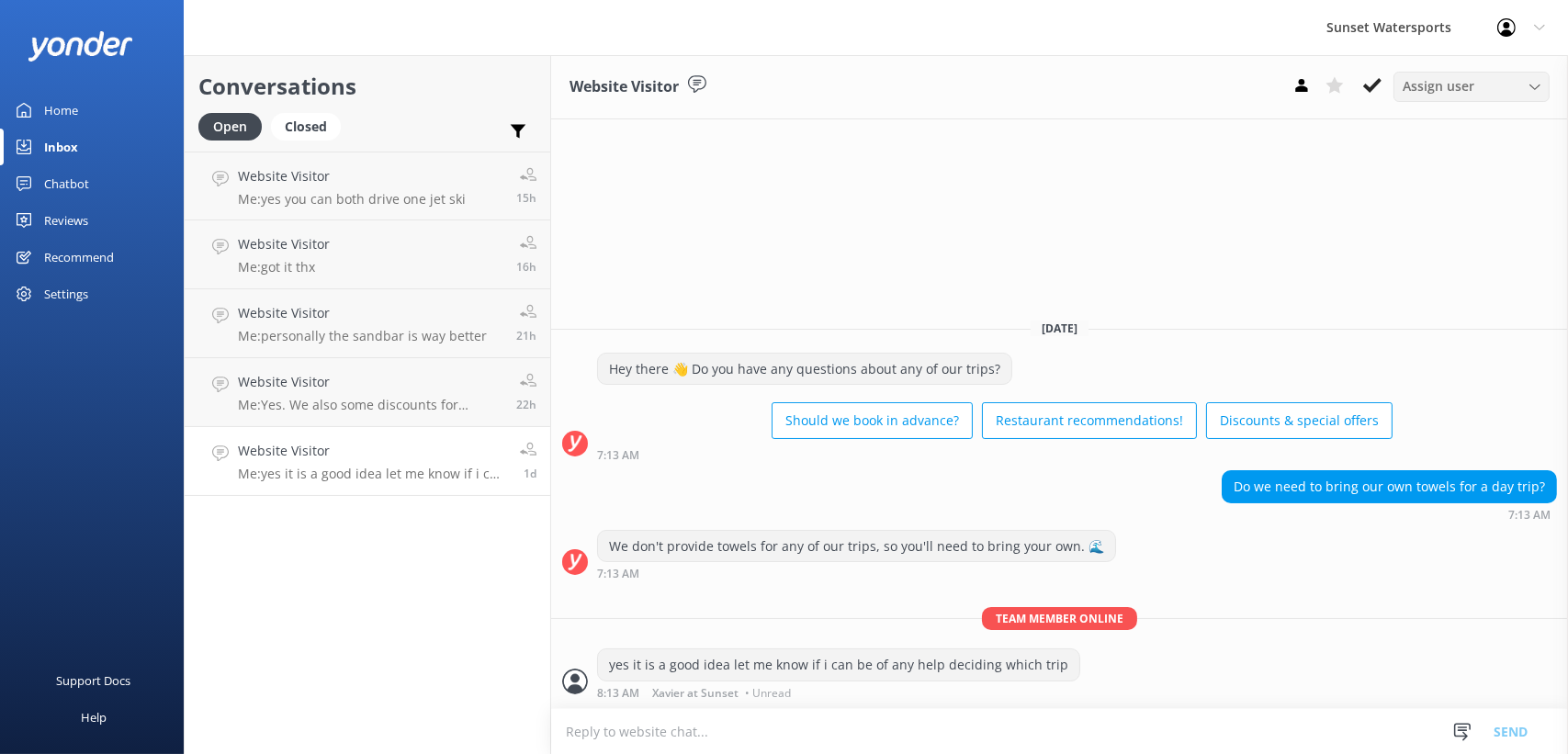
click at [1442, 92] on span "Assign user" at bounding box center [1438, 86] width 72 height 20
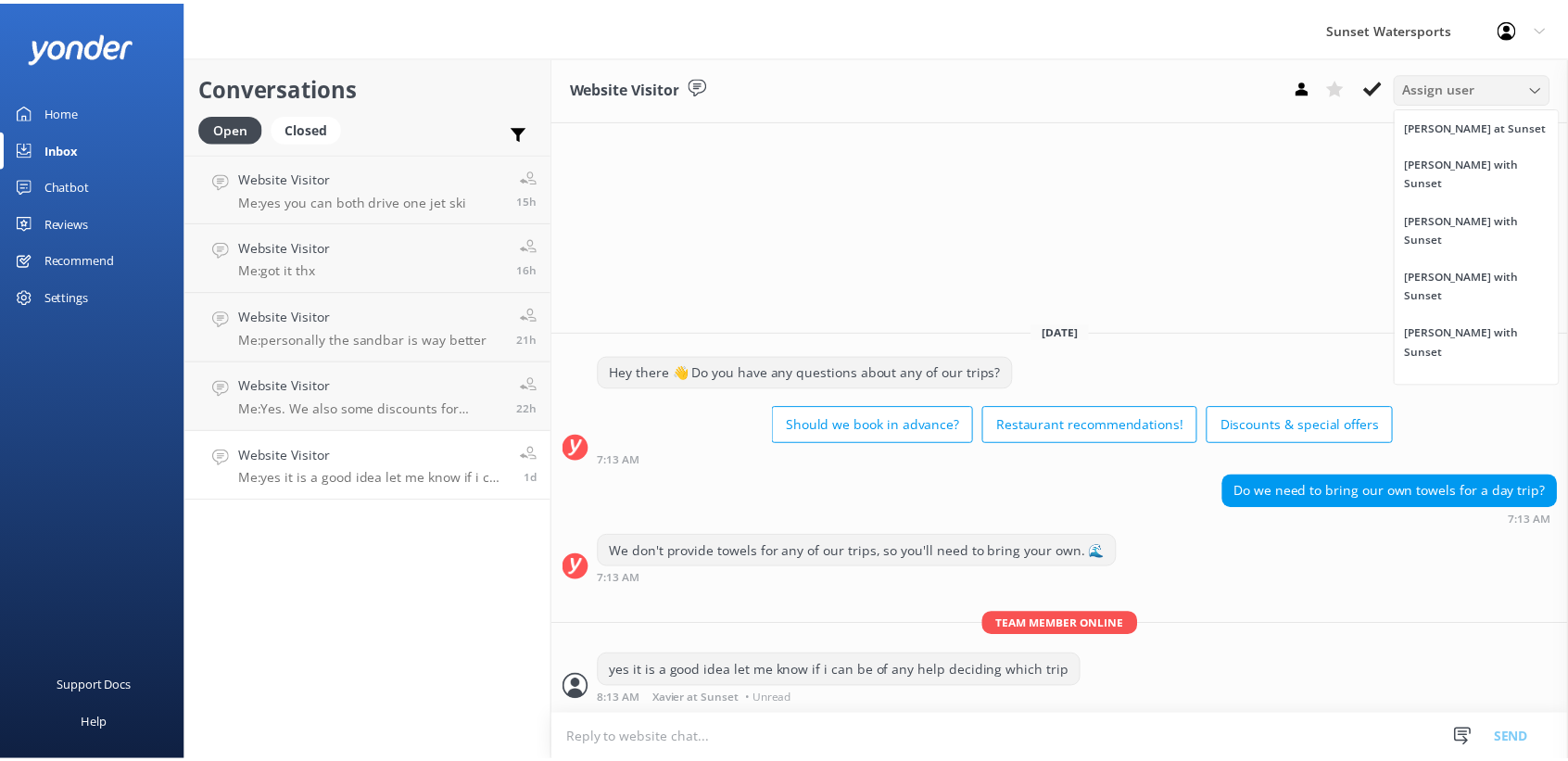
scroll to position [241, 0]
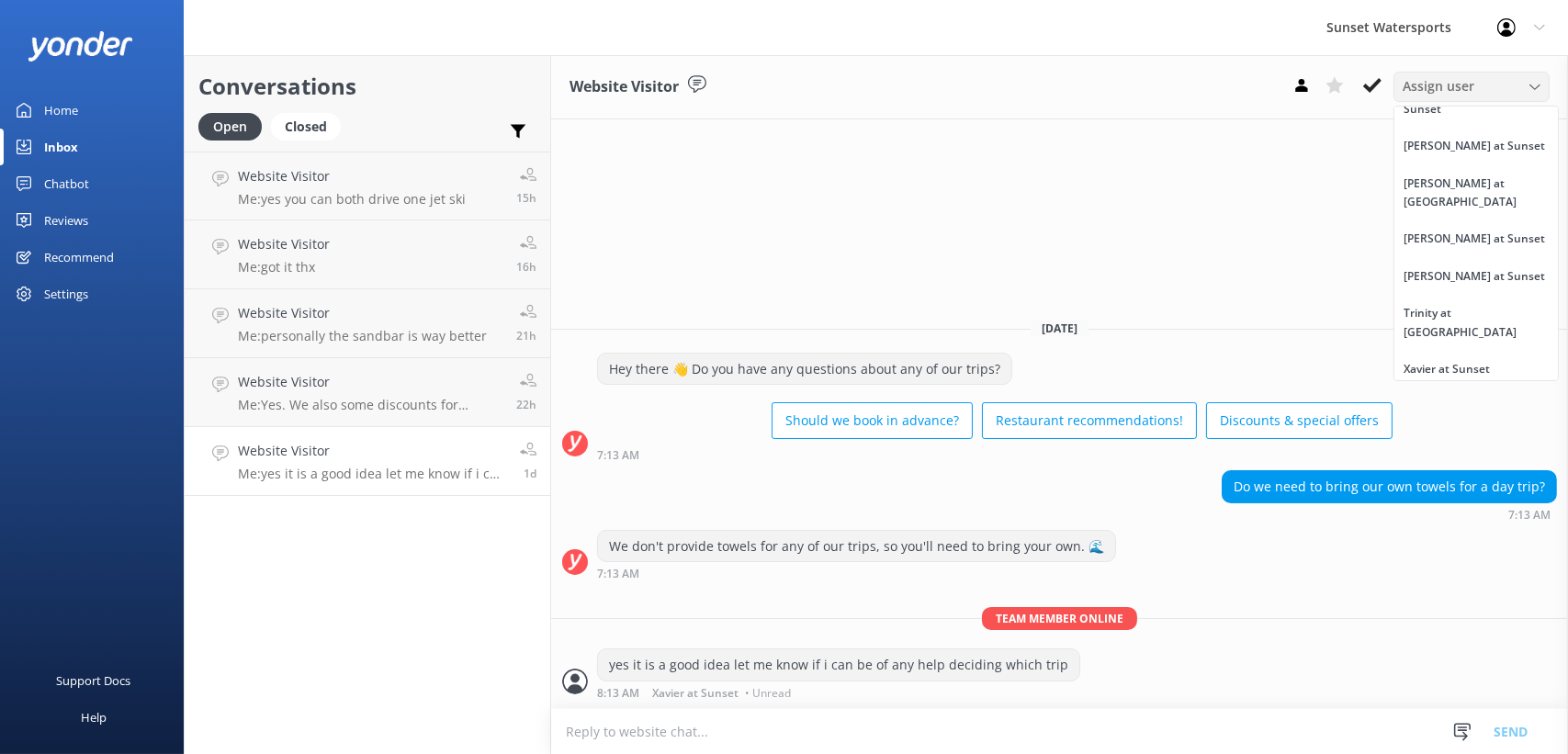
click at [1465, 490] on div "[PERSON_NAME] at [GEOGRAPHIC_DATA]" at bounding box center [1476, 509] width 145 height 38
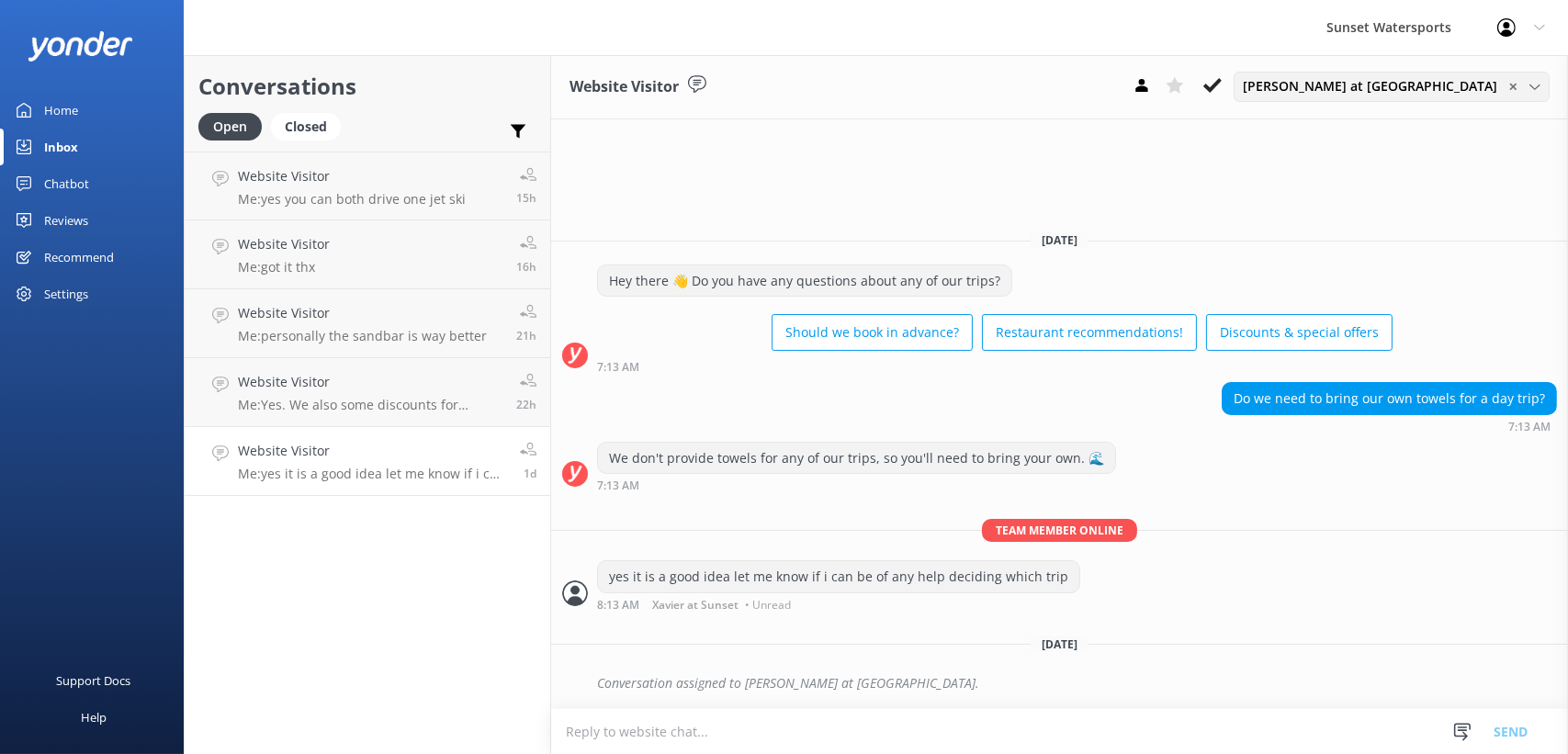
click at [1424, 81] on span "[PERSON_NAME] at [GEOGRAPHIC_DATA]" at bounding box center [1375, 86] width 266 height 20
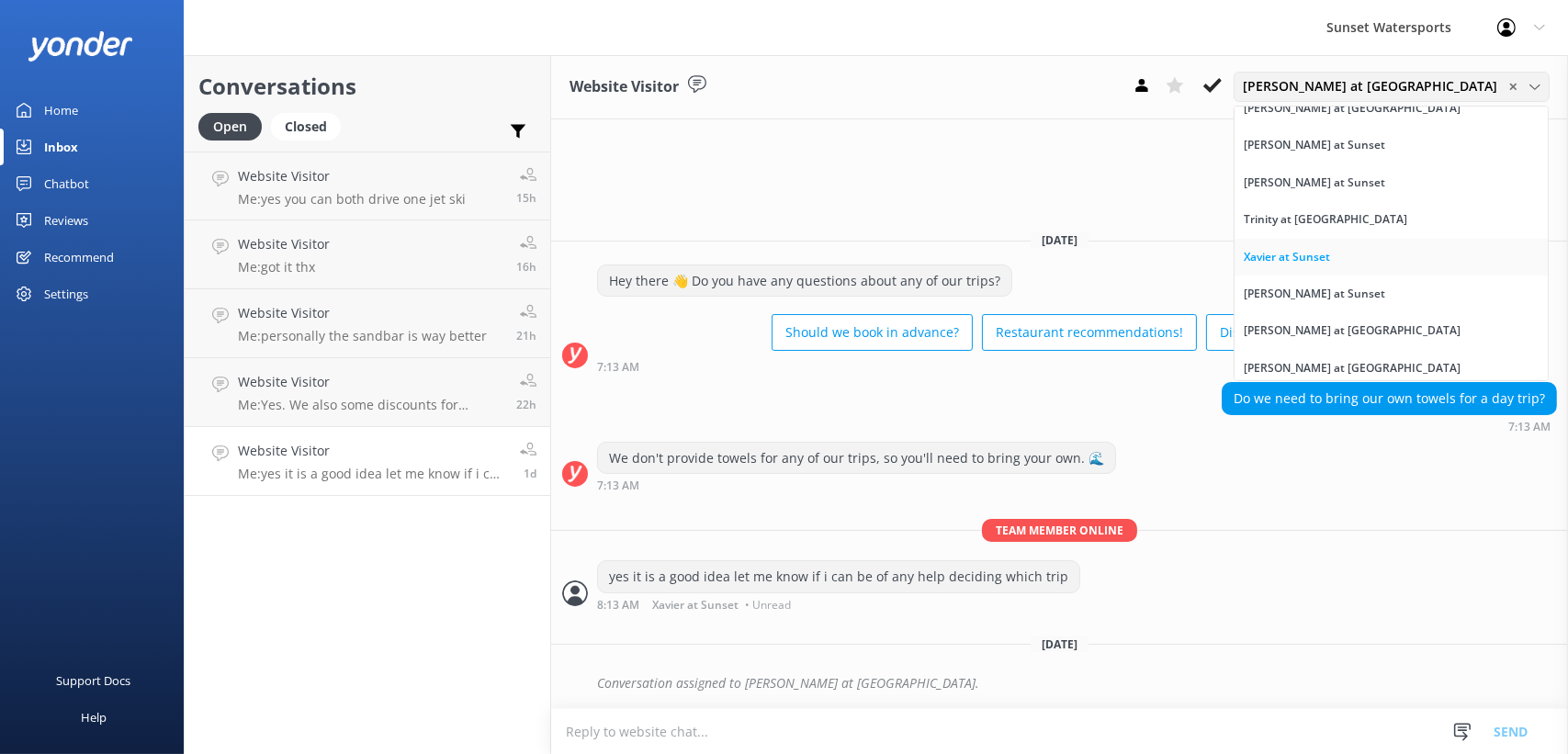
click at [1330, 262] on div "Xavier at Sunset" at bounding box center [1286, 257] width 87 height 19
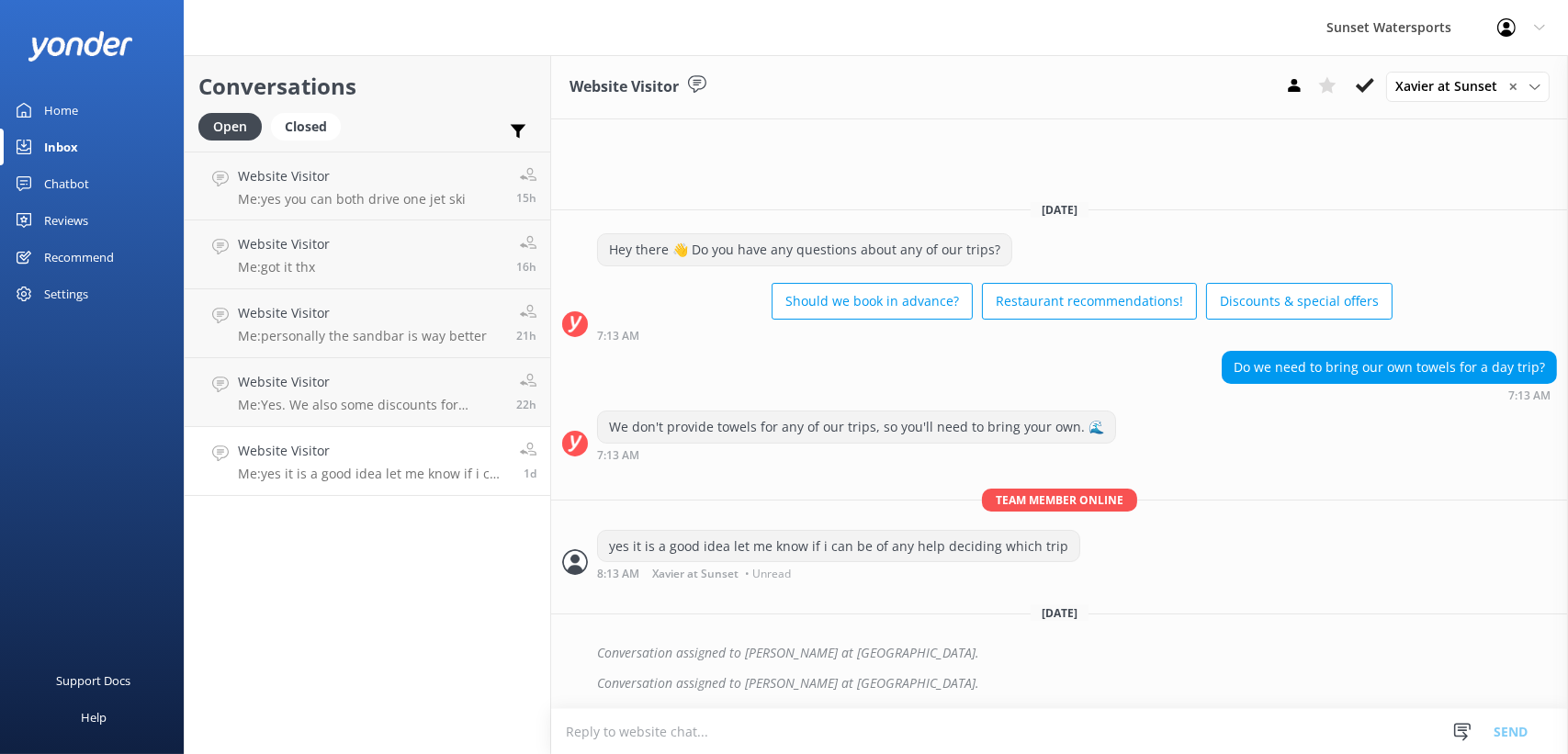
click at [50, 103] on div "Home" at bounding box center [61, 110] width 34 height 37
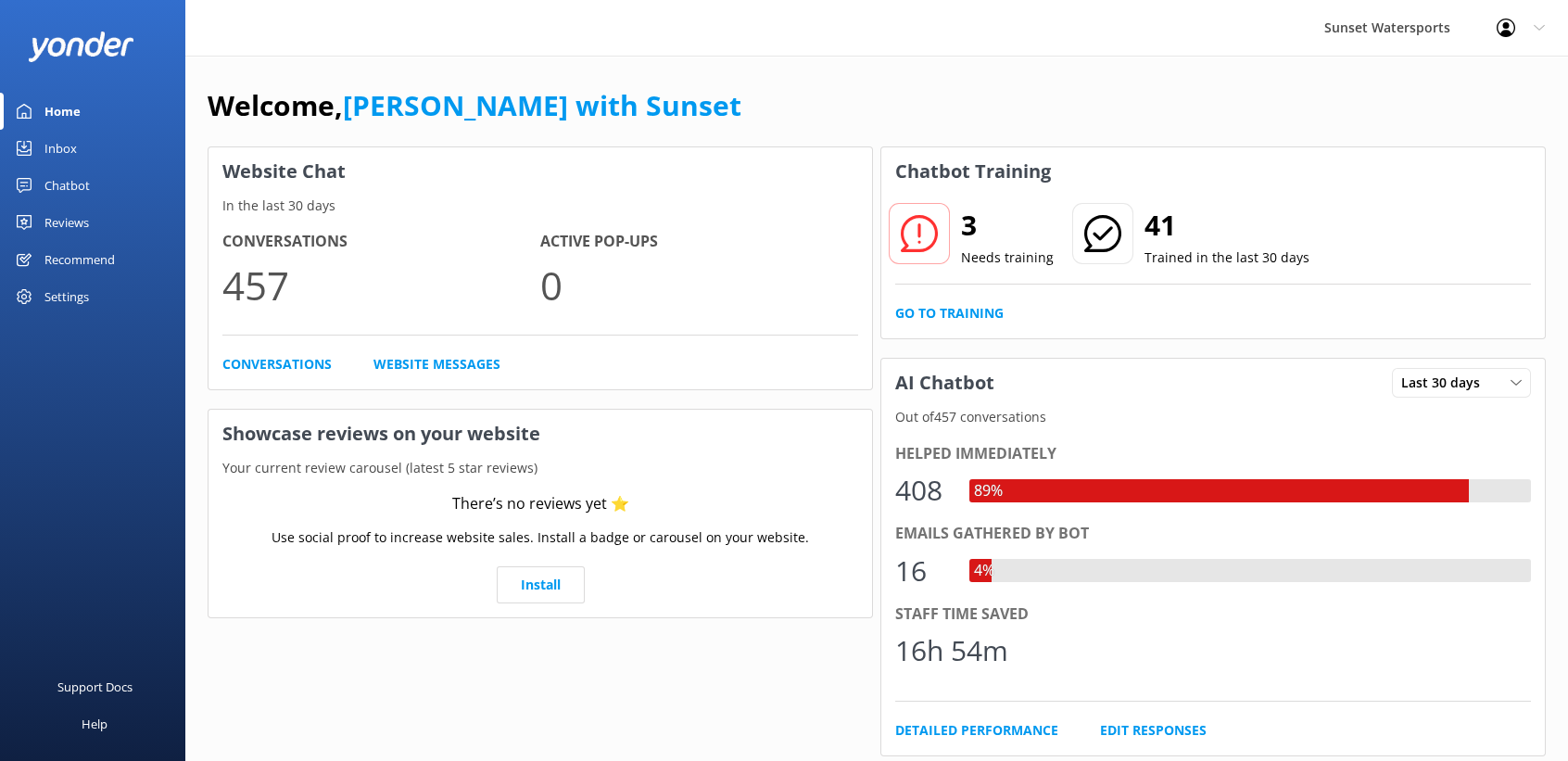
click at [418, 108] on link "[PERSON_NAME] with Sunset" at bounding box center [542, 105] width 398 height 38
click at [1504, 28] on icon at bounding box center [1506, 29] width 19 height 19
click at [1462, 122] on link "Logout" at bounding box center [1476, 124] width 185 height 47
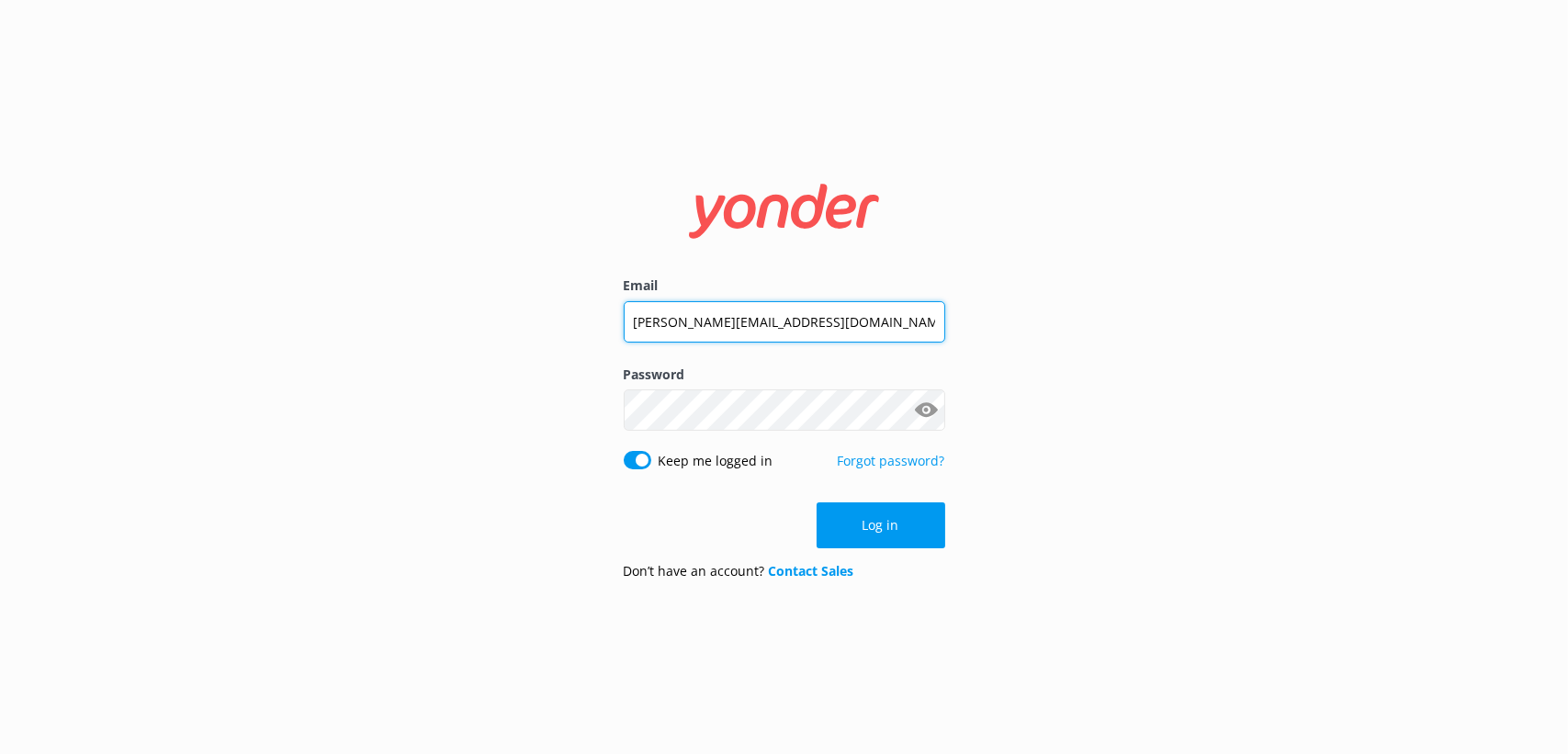
click at [768, 327] on input "[PERSON_NAME][EMAIL_ADDRESS][DOMAIN_NAME]" at bounding box center [784, 322] width 321 height 41
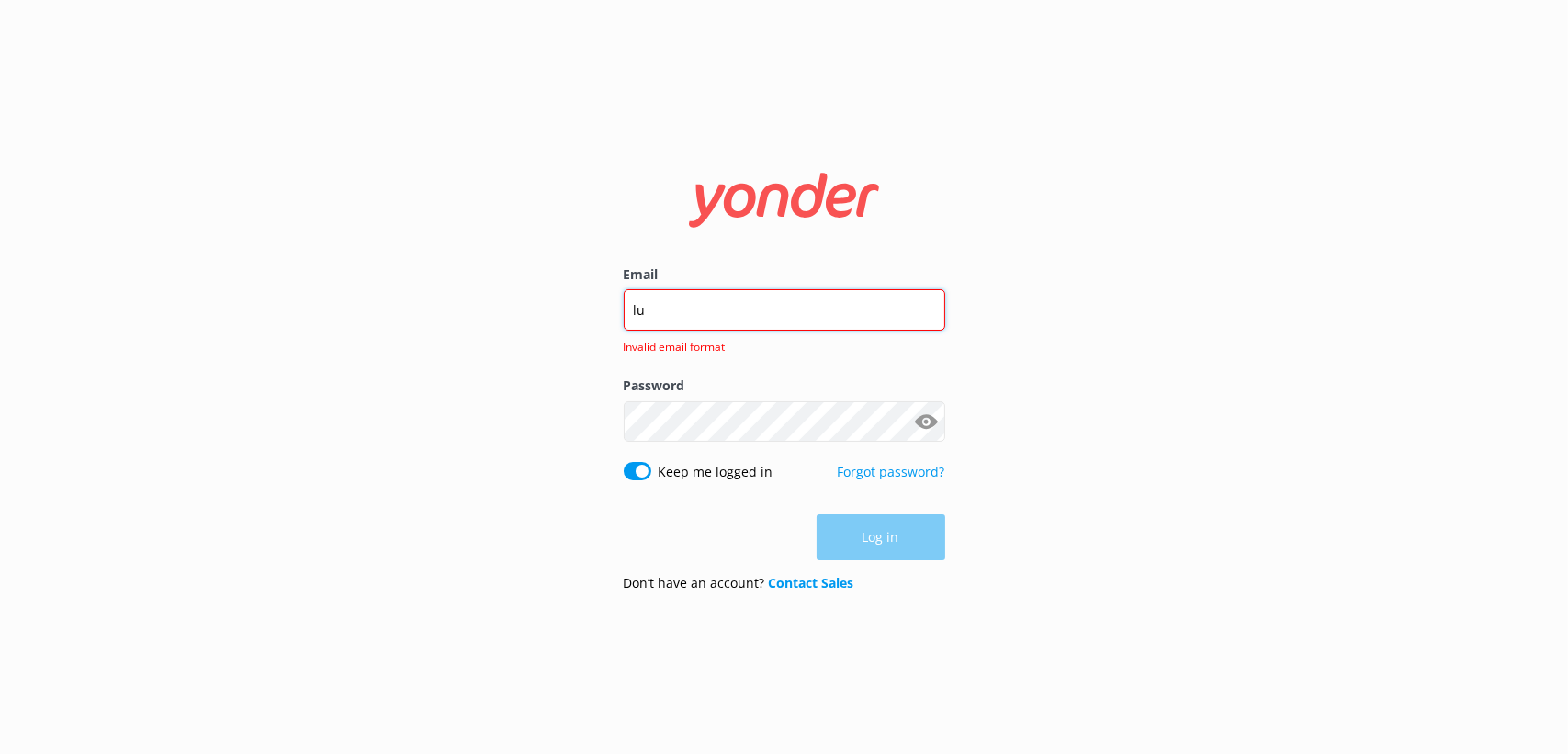
type input "[PERSON_NAME][EMAIL_ADDRESS][DOMAIN_NAME]"
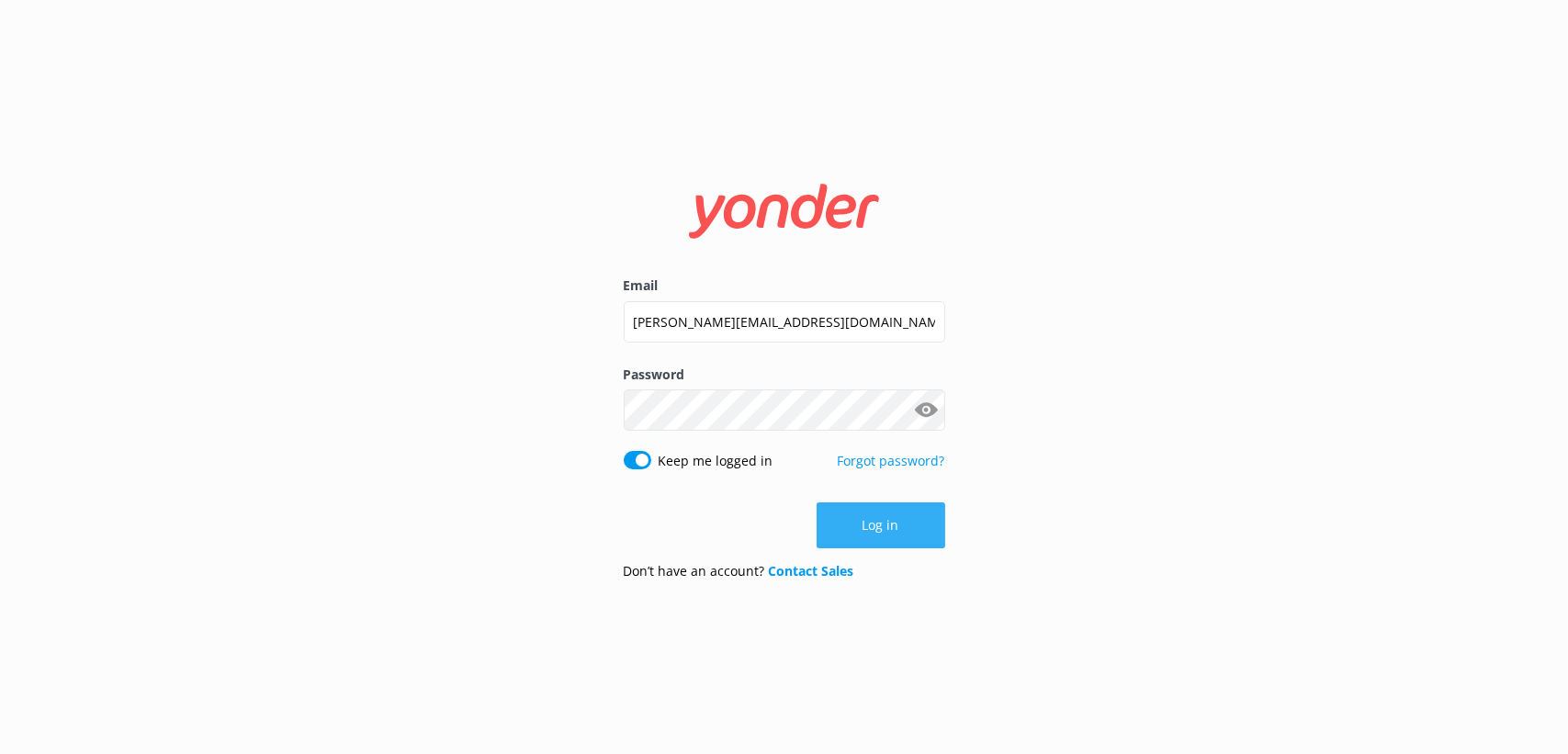
click at [876, 512] on button "Log in" at bounding box center [881, 524] width 129 height 46
